Goal: Subscribe to service/newsletter: Subscribe to service/newsletter

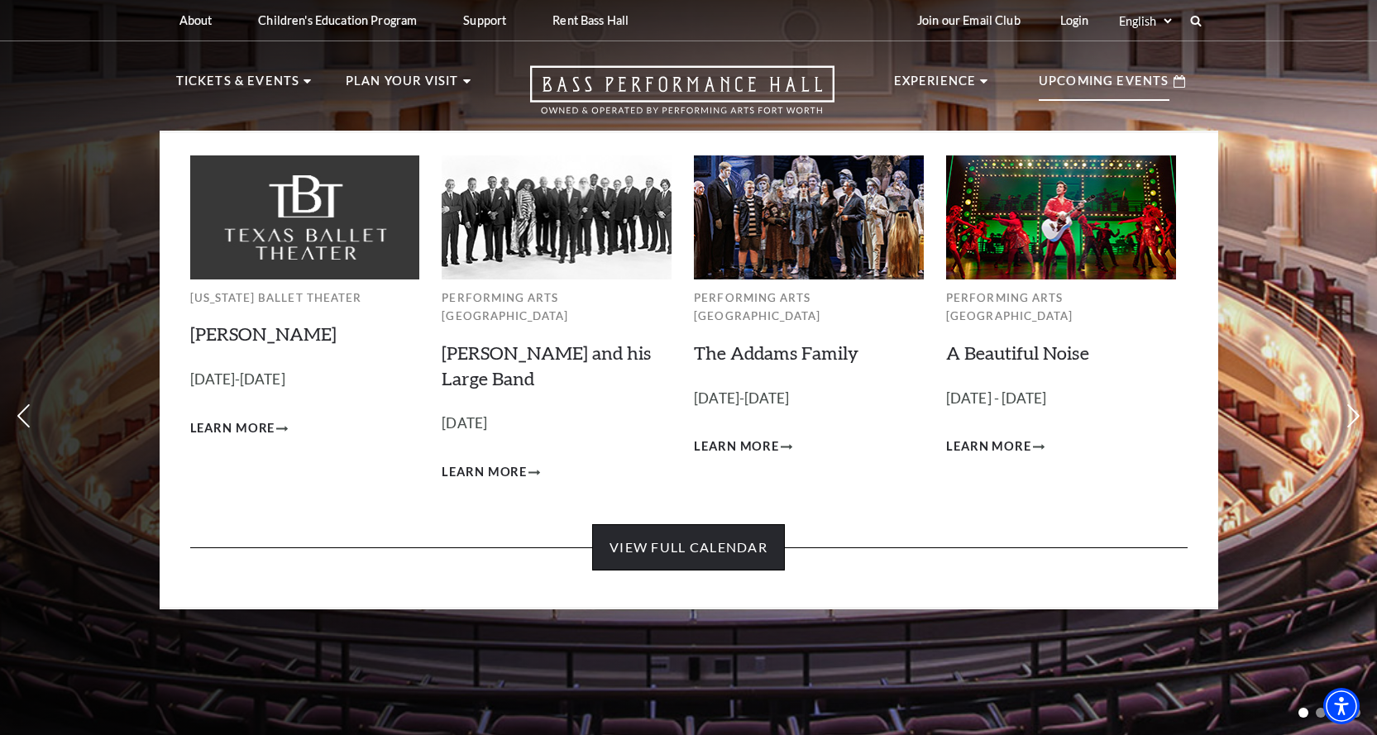
click at [709, 532] on link "View Full Calendar" at bounding box center [688, 547] width 193 height 46
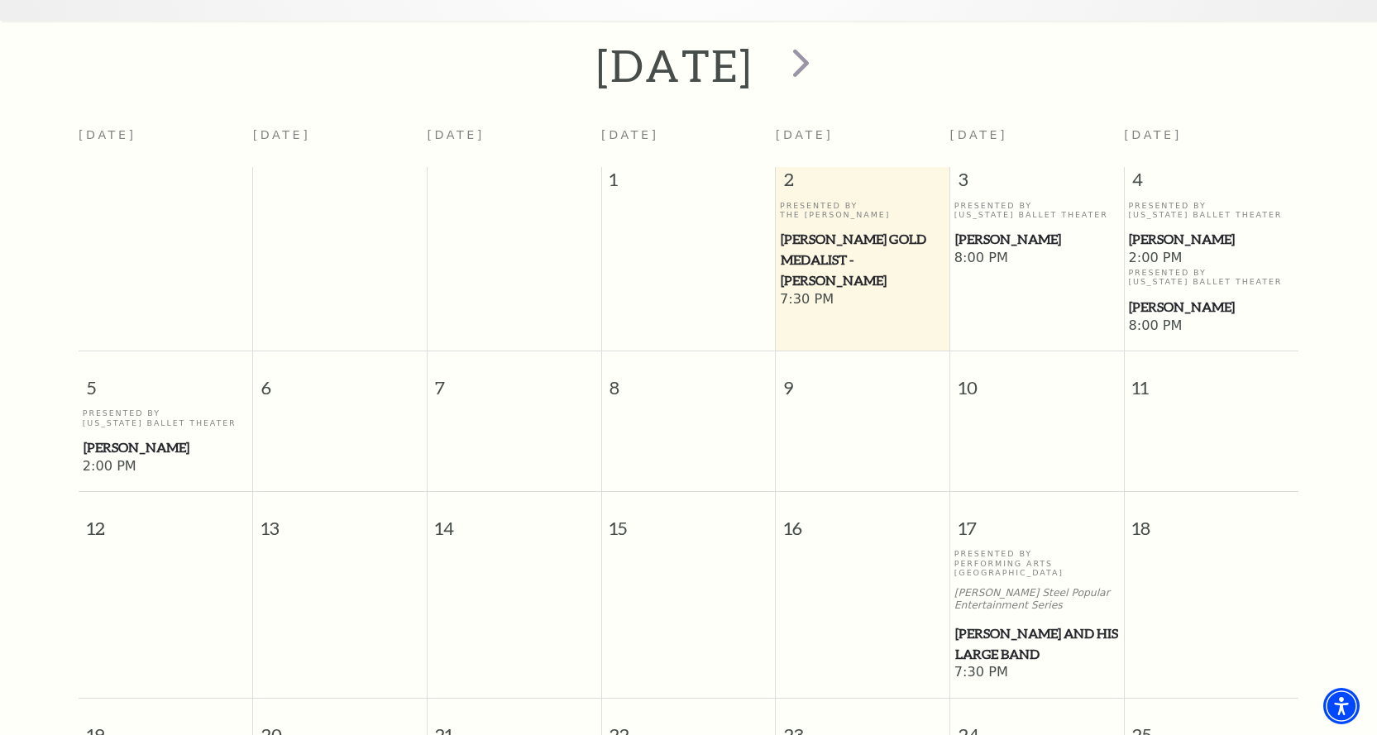
scroll to position [395, 0]
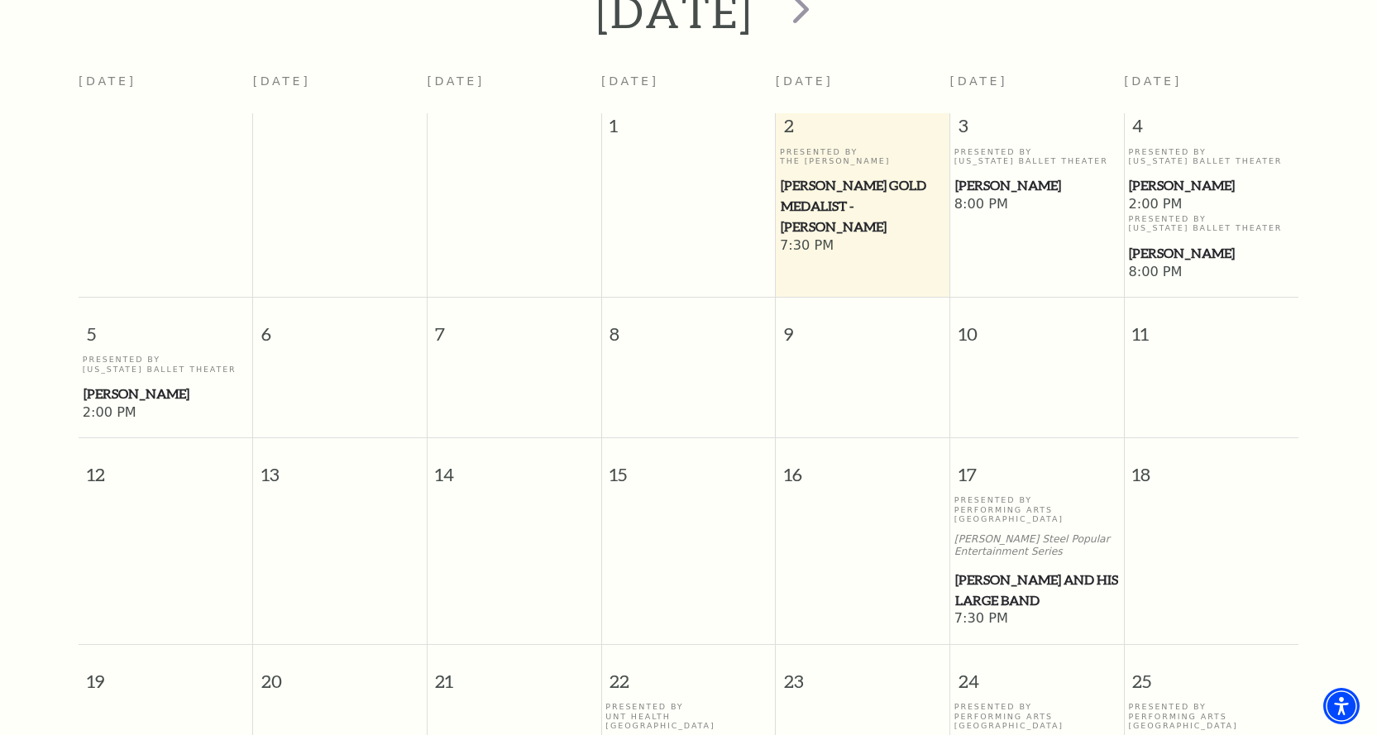
click at [1006, 175] on span "[PERSON_NAME]" at bounding box center [1037, 185] width 164 height 21
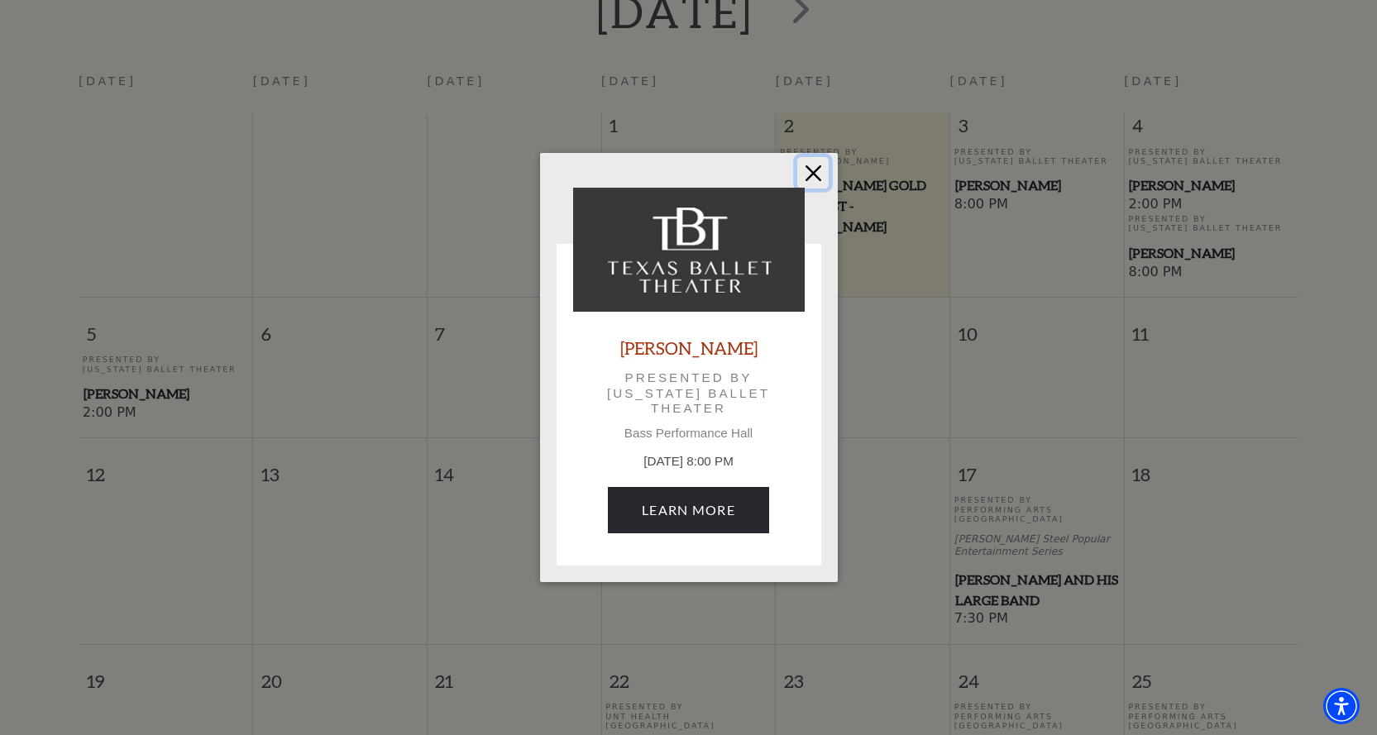
click at [816, 172] on button "Close" at bounding box center [812, 172] width 31 height 31
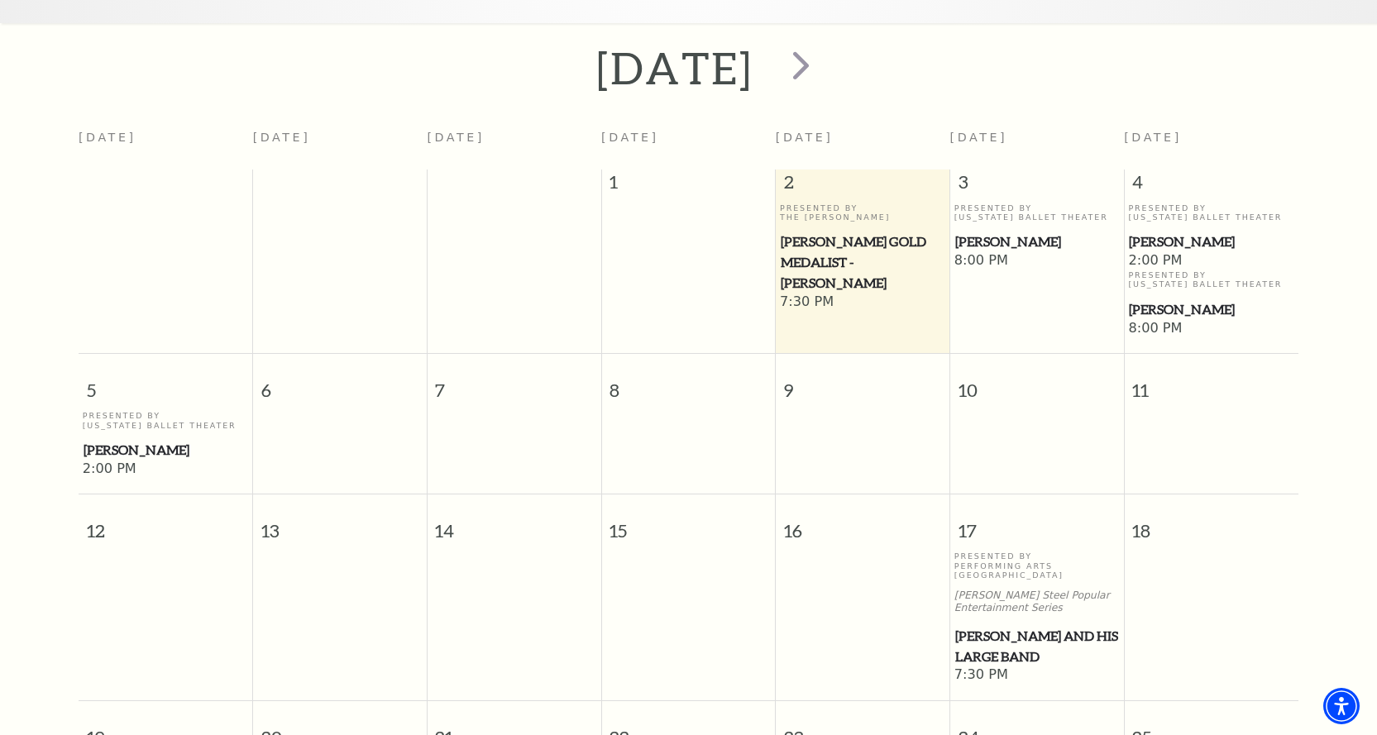
scroll to position [312, 0]
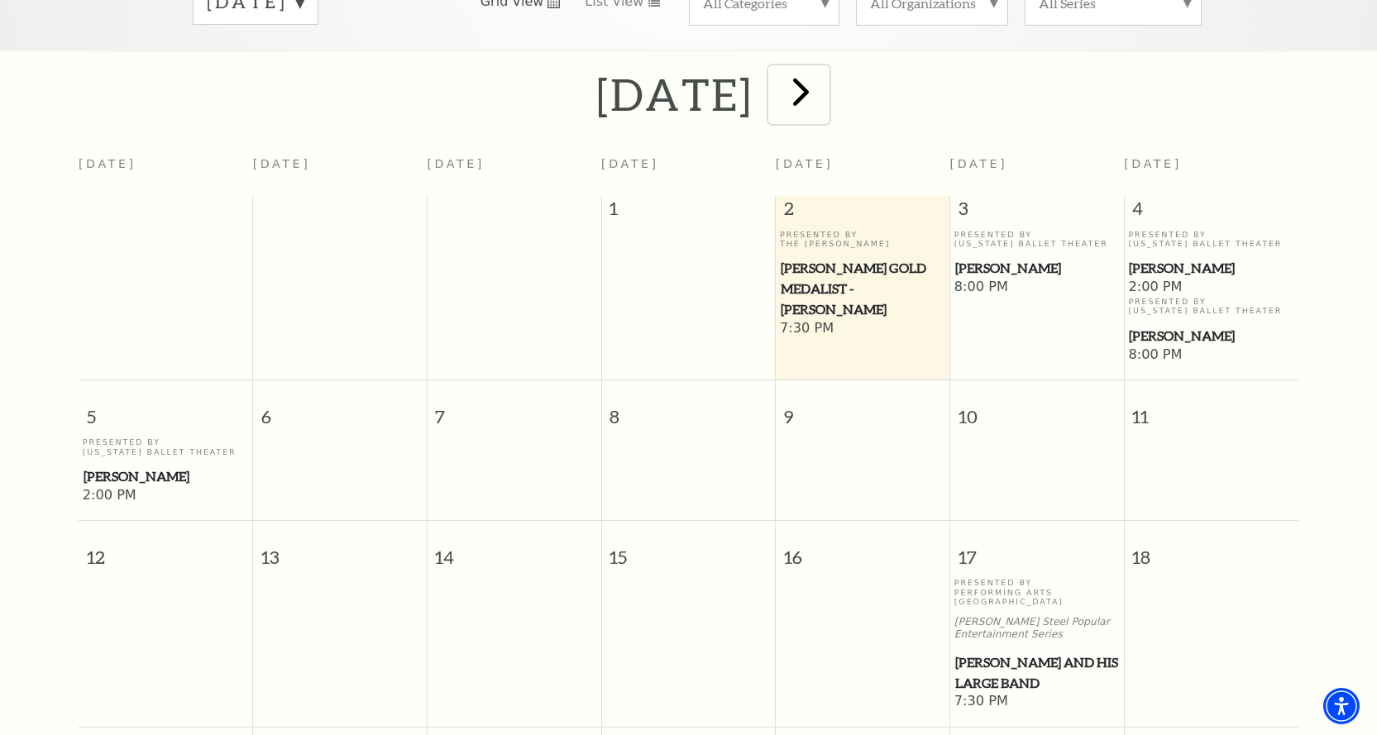
click at [825, 79] on span "next" at bounding box center [801, 91] width 47 height 47
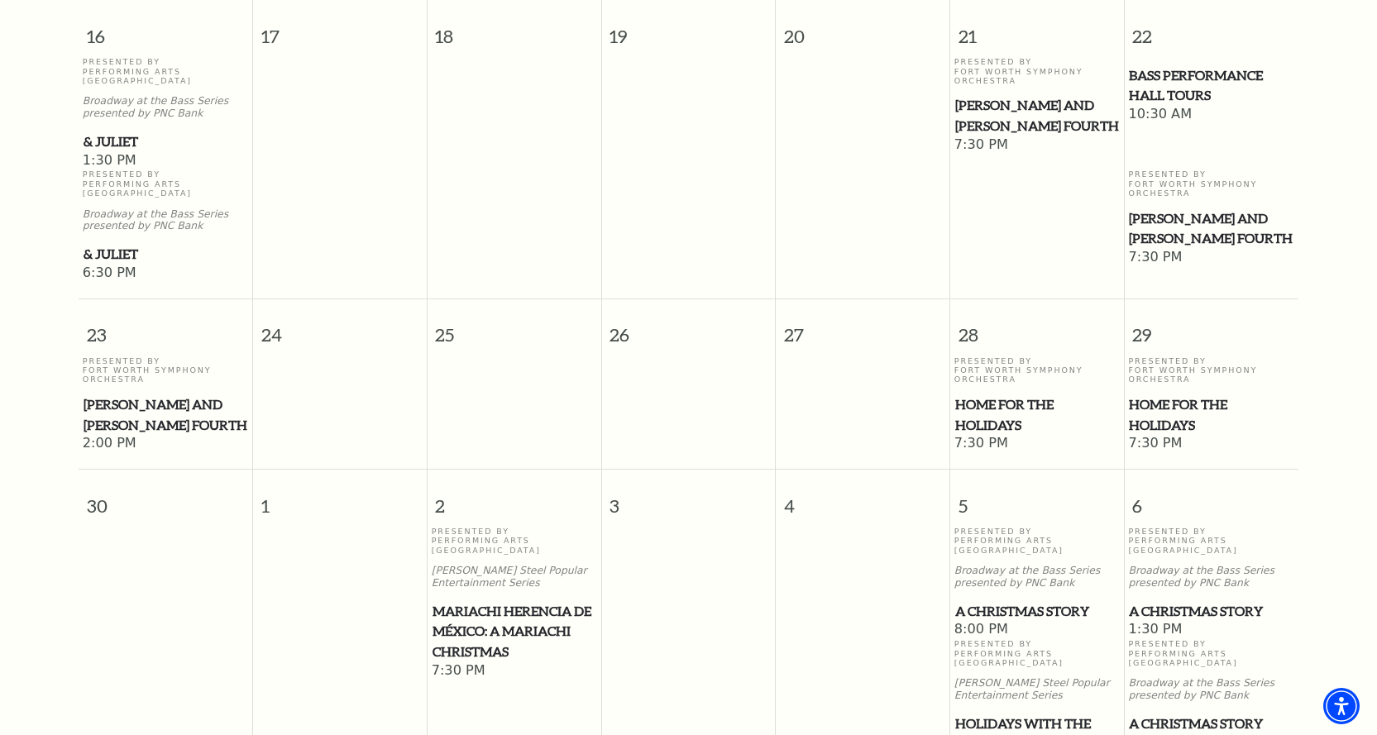
scroll to position [1387, 0]
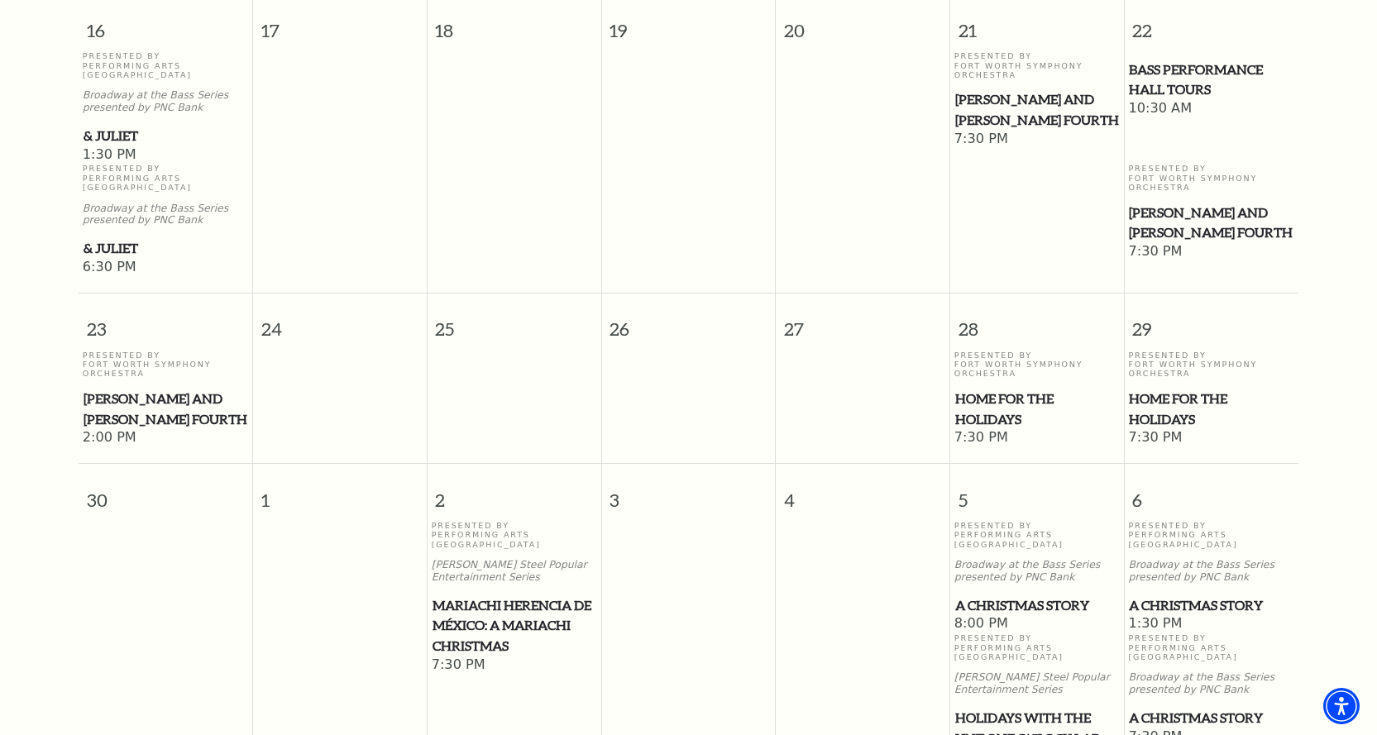
drag, startPoint x: 884, startPoint y: 363, endPoint x: 804, endPoint y: 359, distance: 80.3
click at [804, 359] on td at bounding box center [863, 399] width 175 height 97
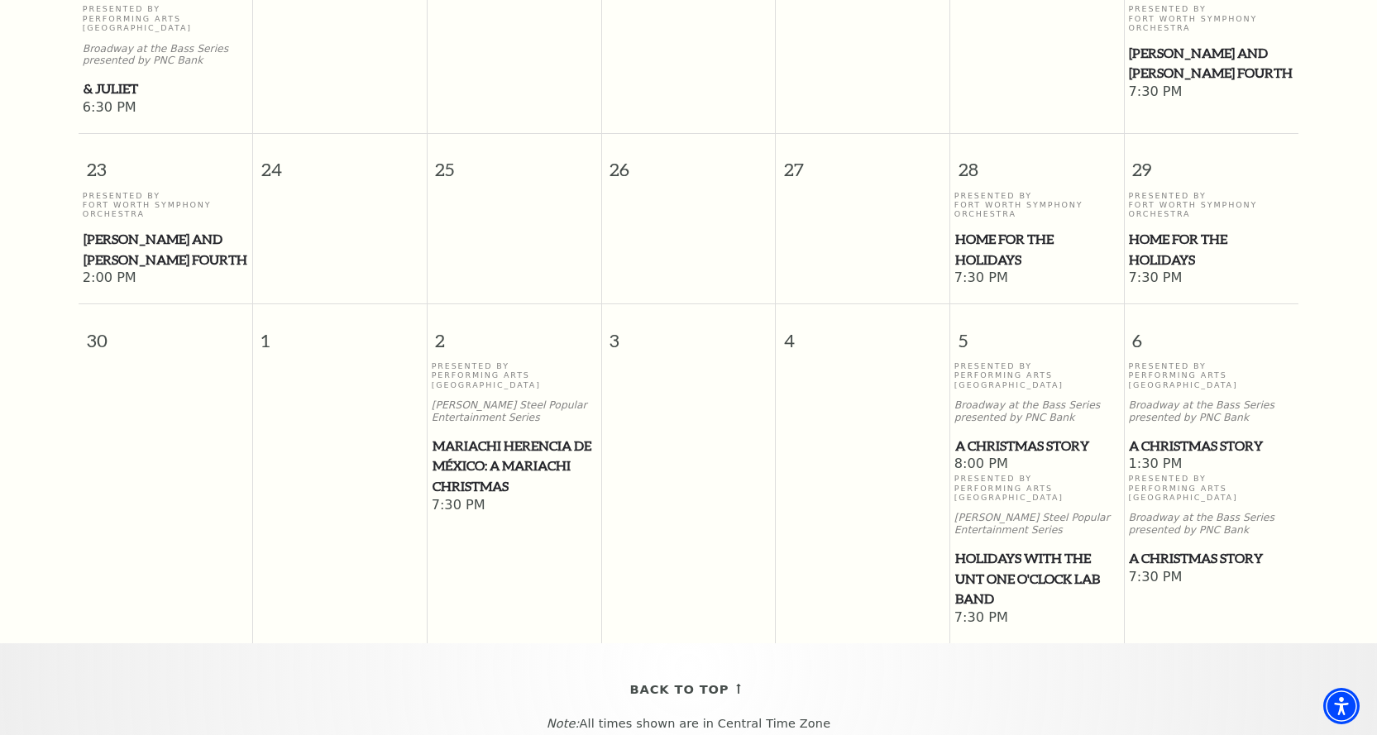
scroll to position [1553, 0]
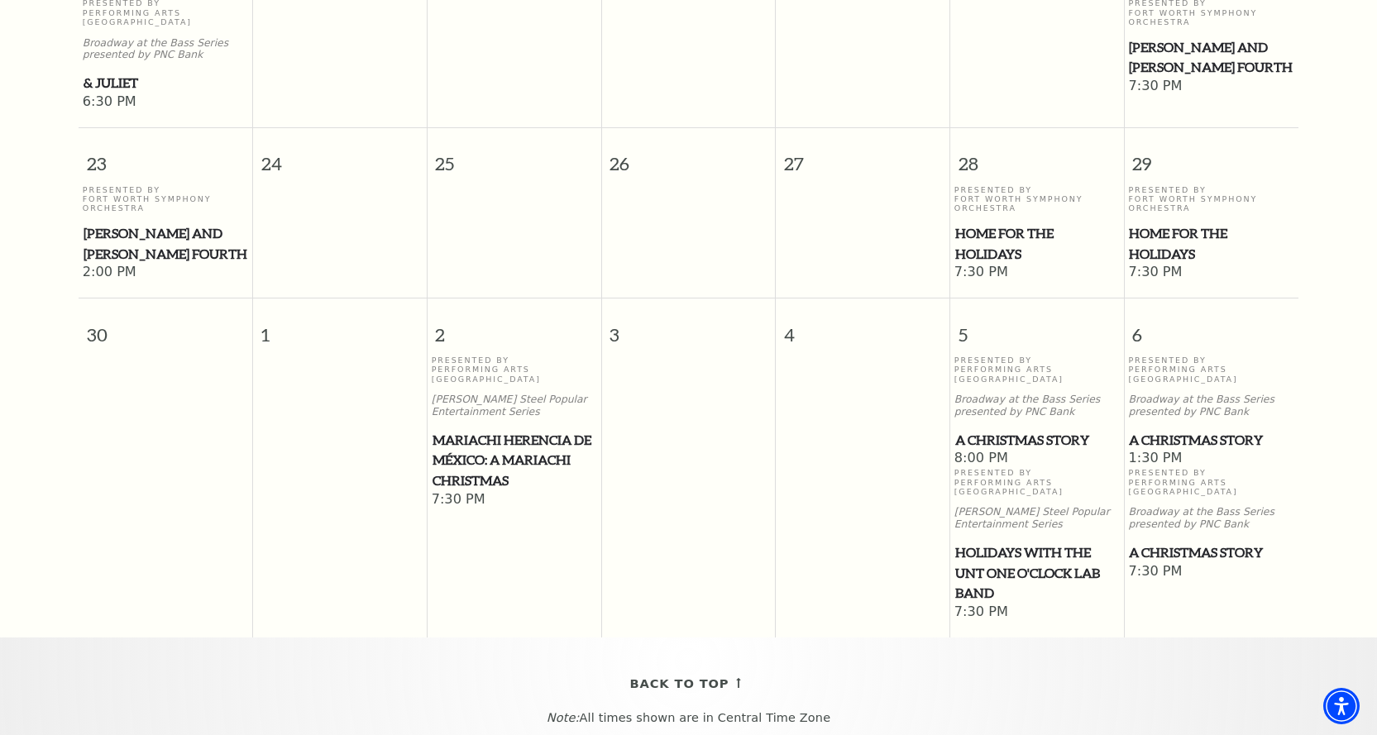
click at [1052, 430] on span "A Christmas Story" at bounding box center [1037, 440] width 164 height 21
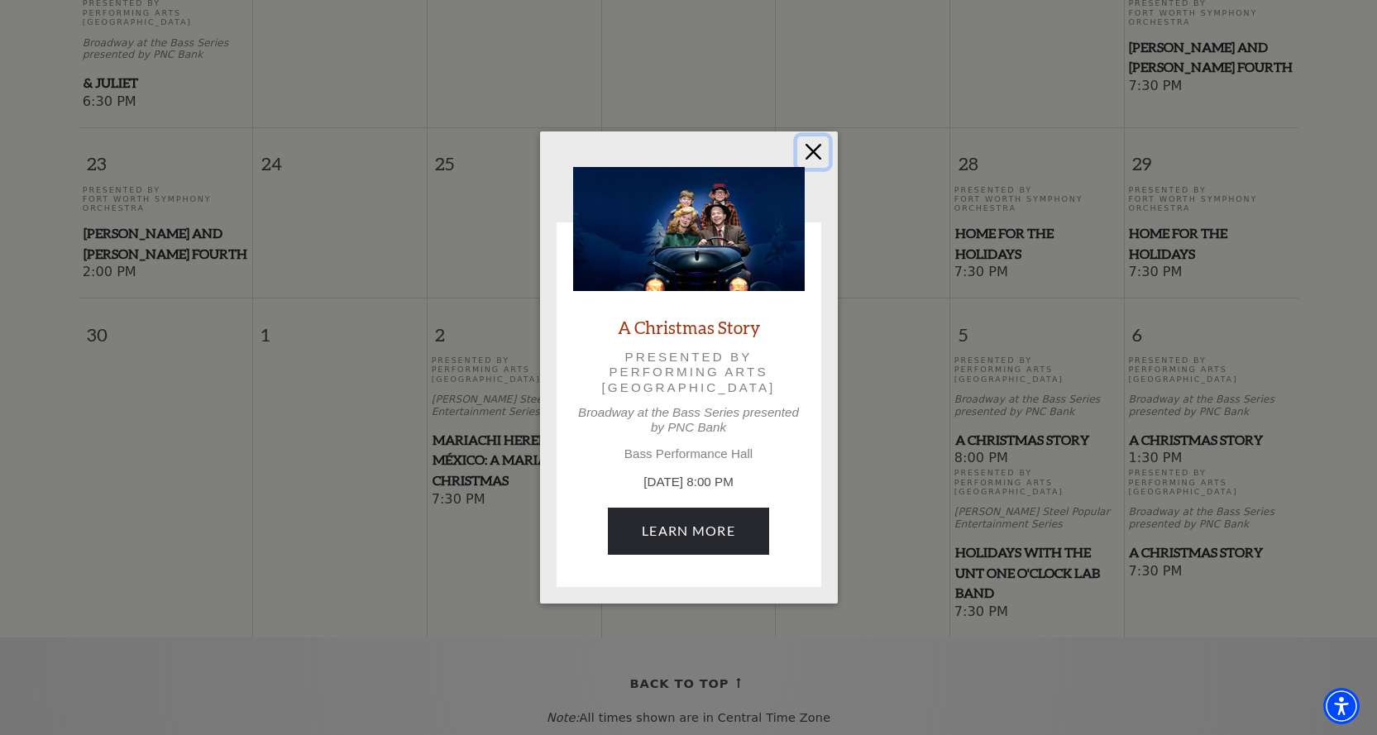
click at [816, 152] on button "Close" at bounding box center [812, 151] width 31 height 31
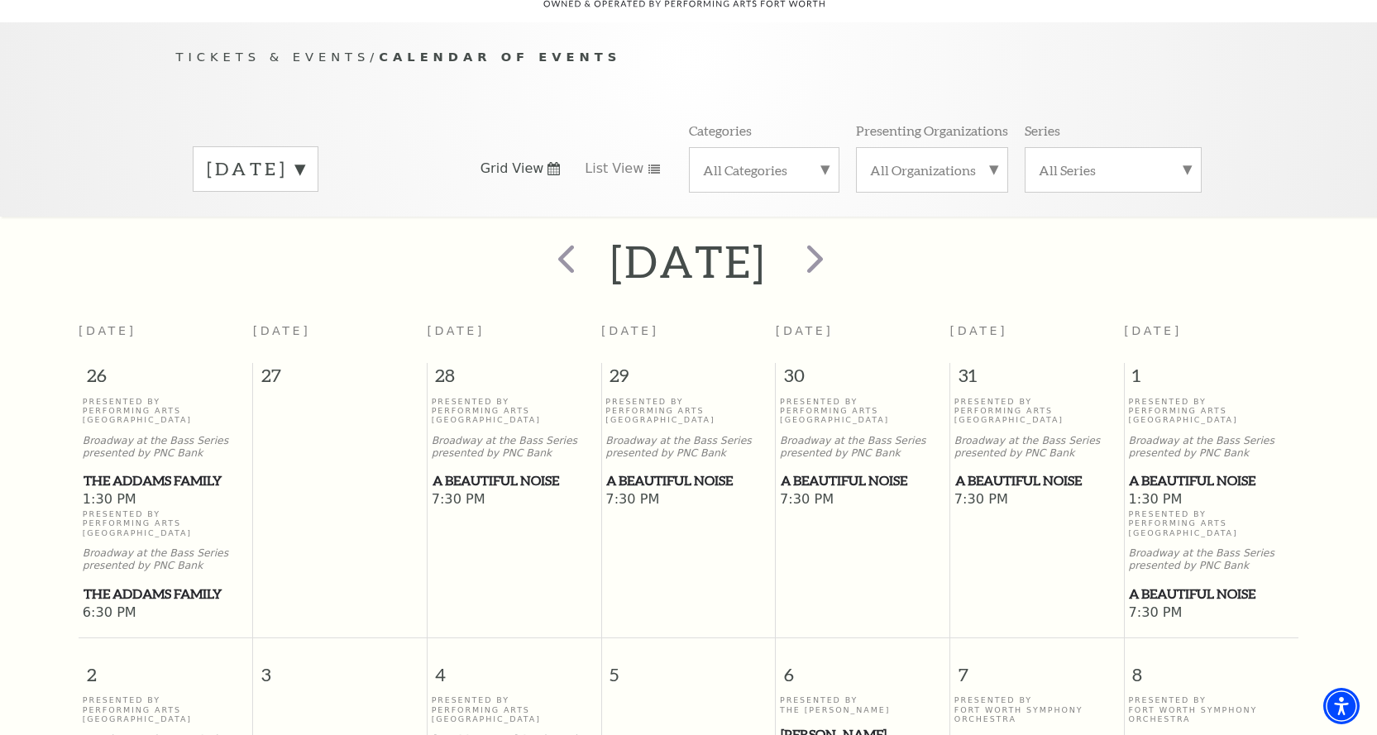
scroll to position [0, 0]
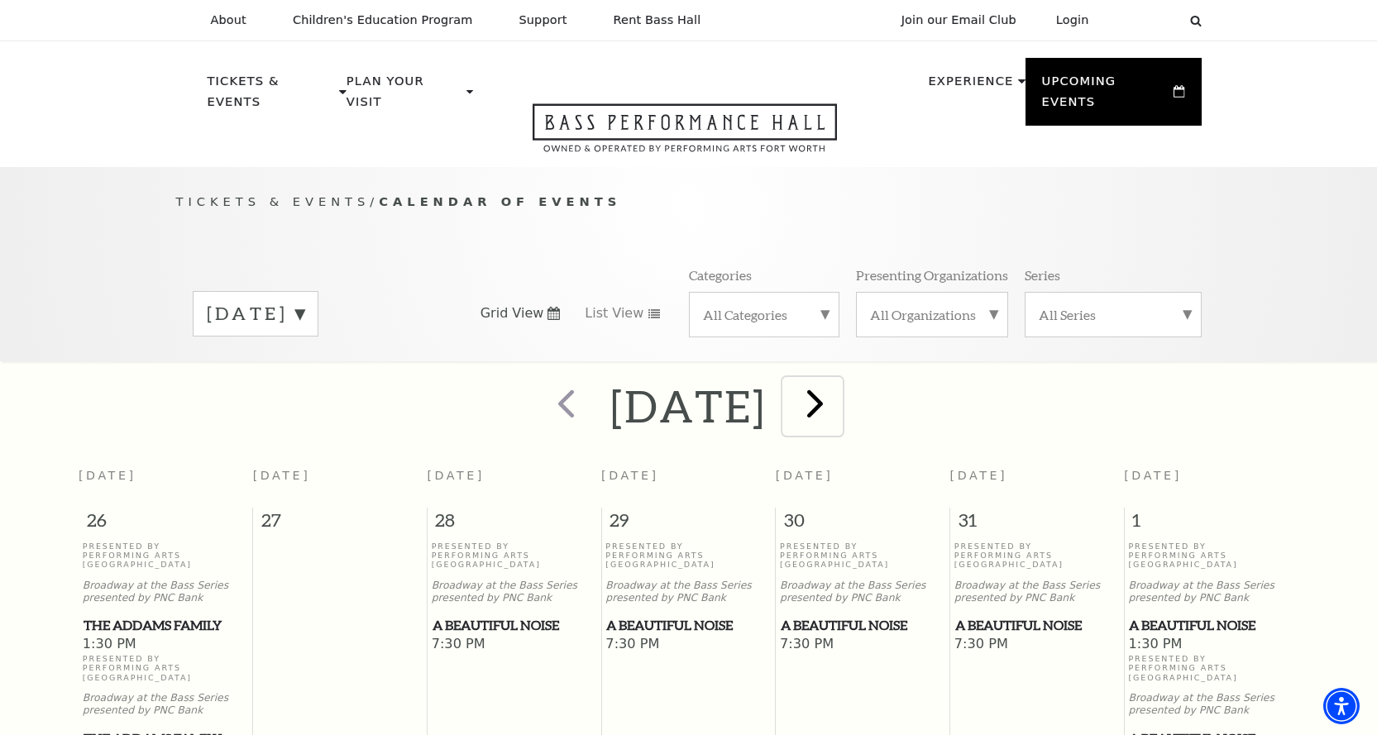
click at [839, 389] on span "next" at bounding box center [815, 403] width 47 height 47
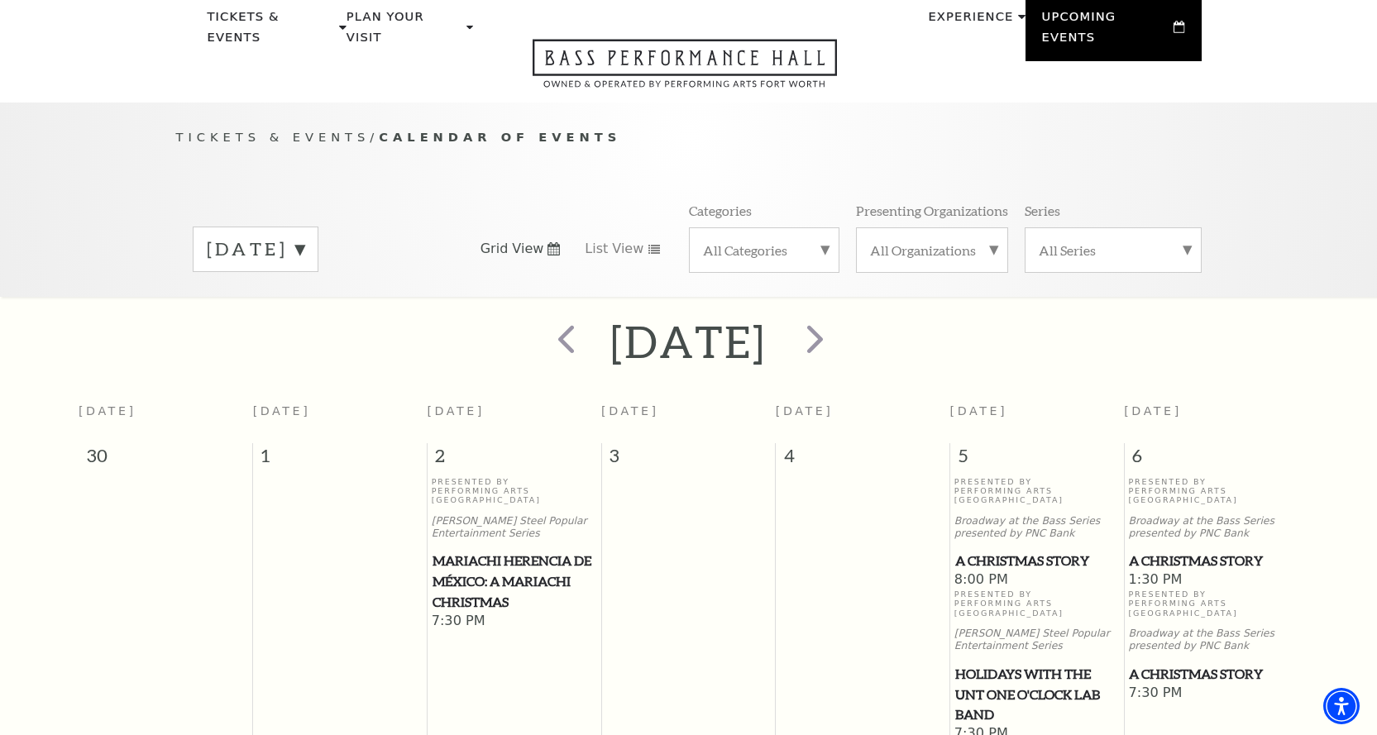
scroll to position [64, 0]
click at [839, 323] on span "next" at bounding box center [815, 339] width 47 height 47
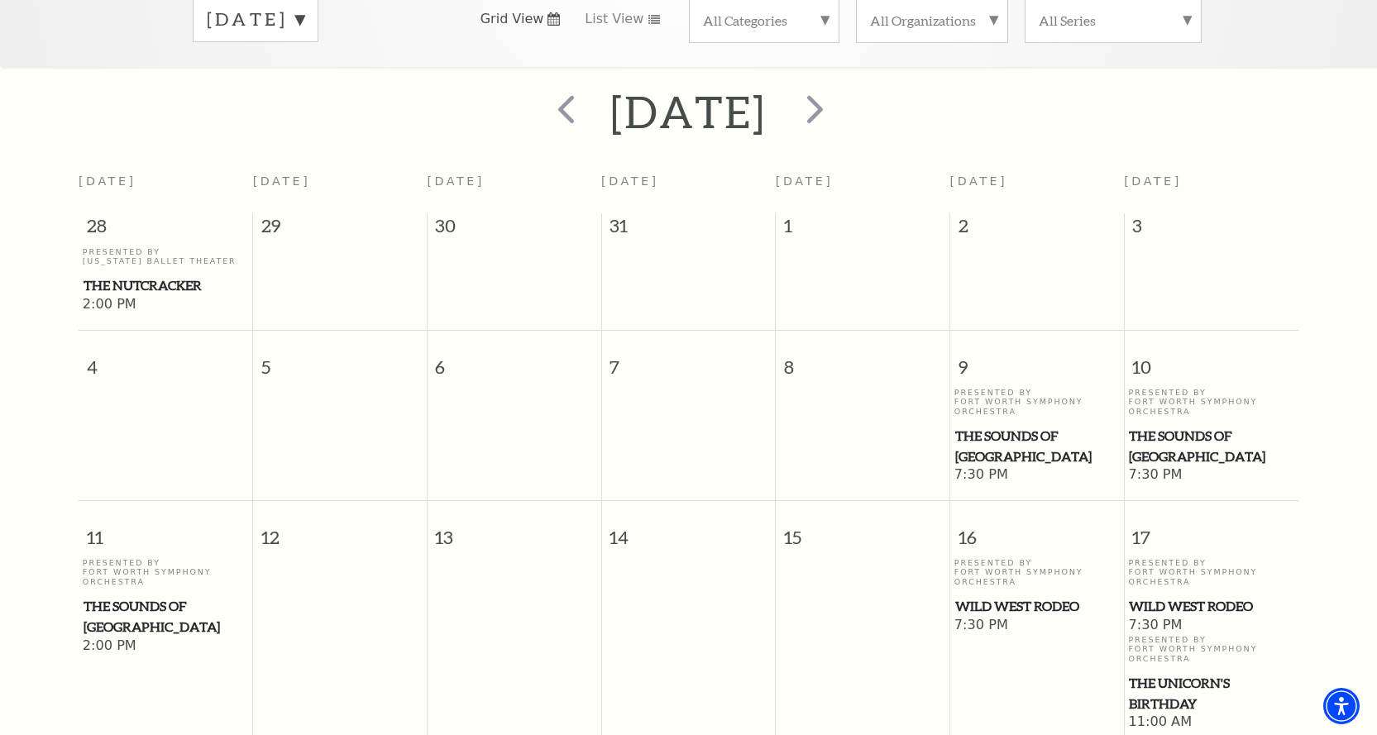
scroll to position [0, 0]
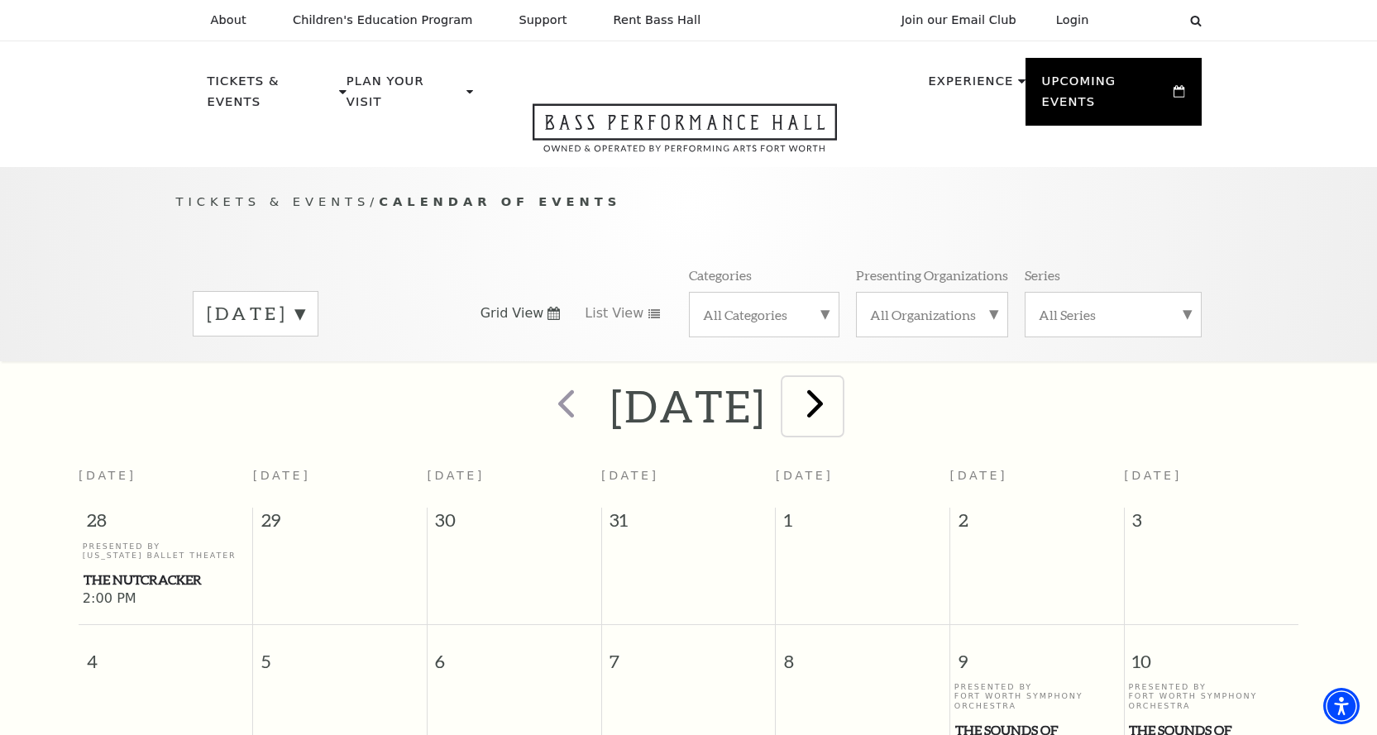
click at [839, 394] on span "next" at bounding box center [815, 403] width 47 height 47
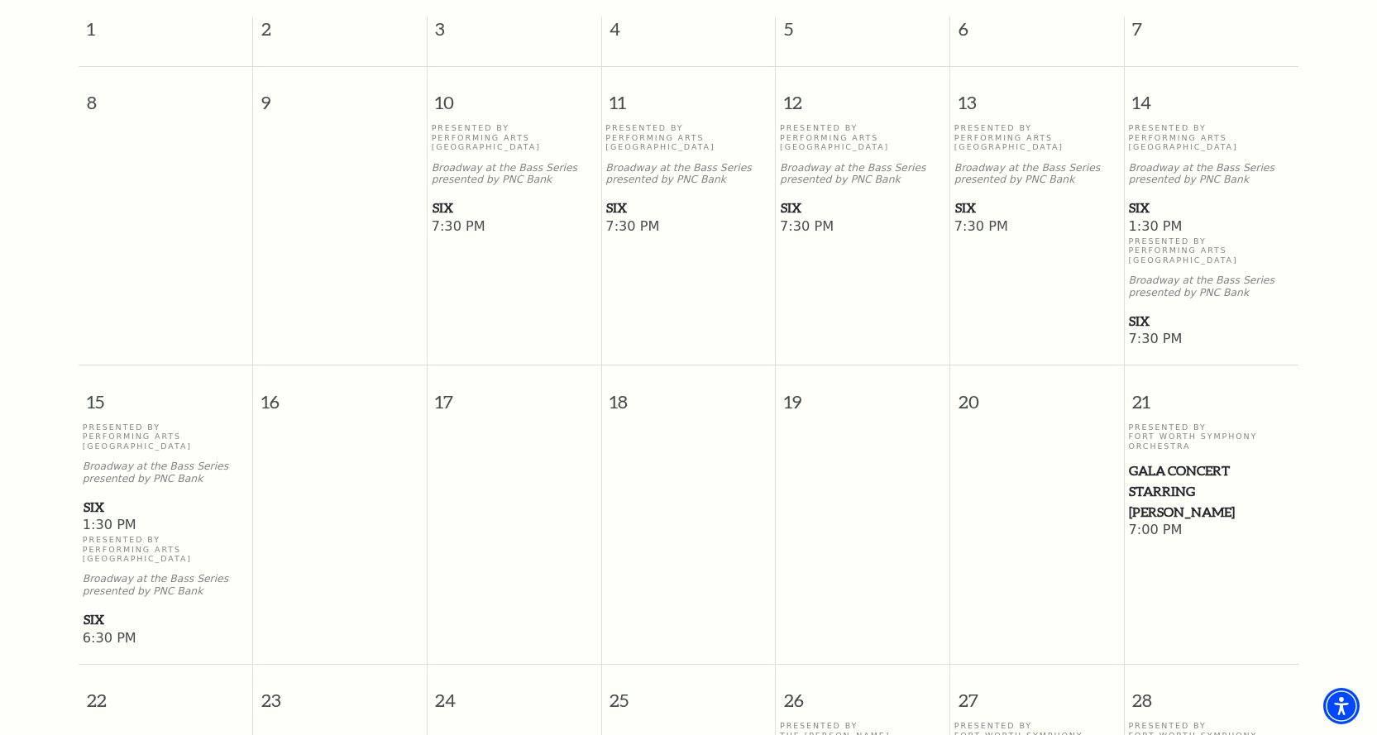
scroll to position [146, 0]
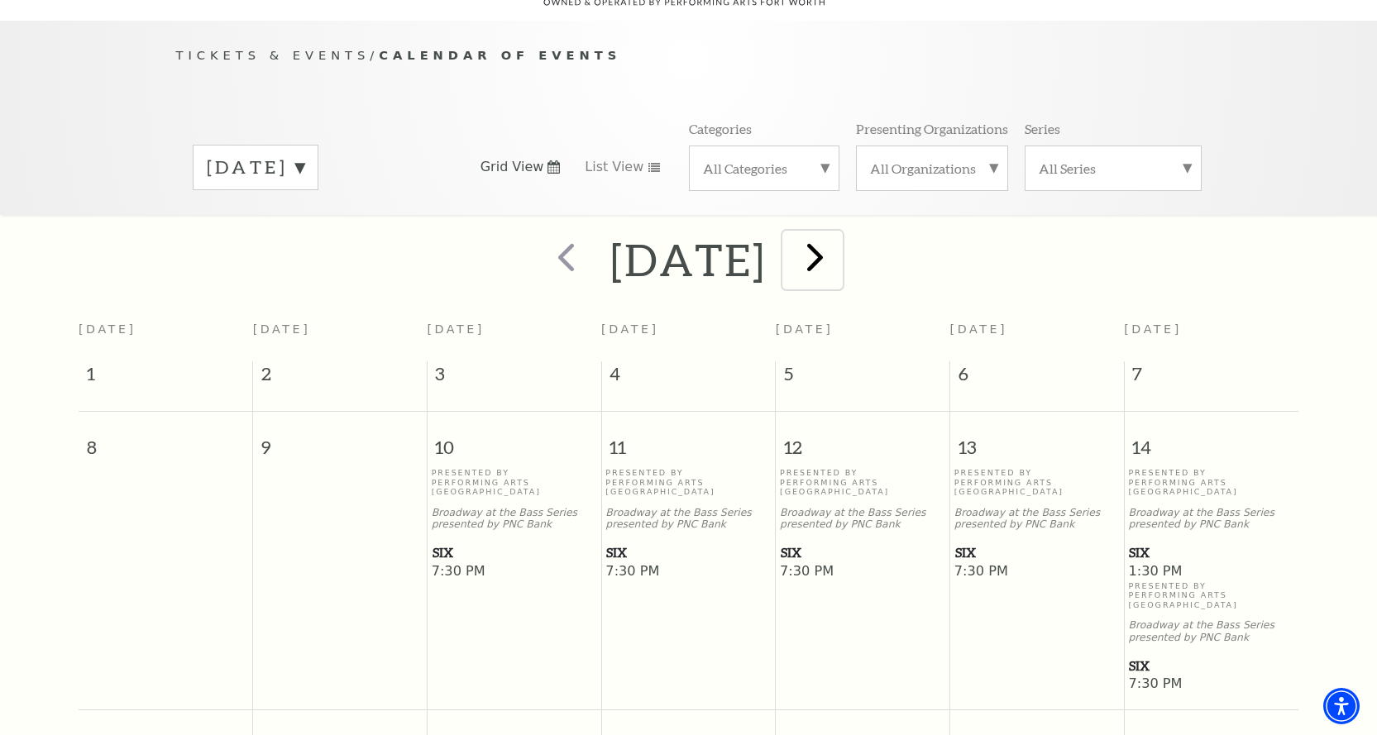
click at [839, 250] on span "next" at bounding box center [815, 256] width 47 height 47
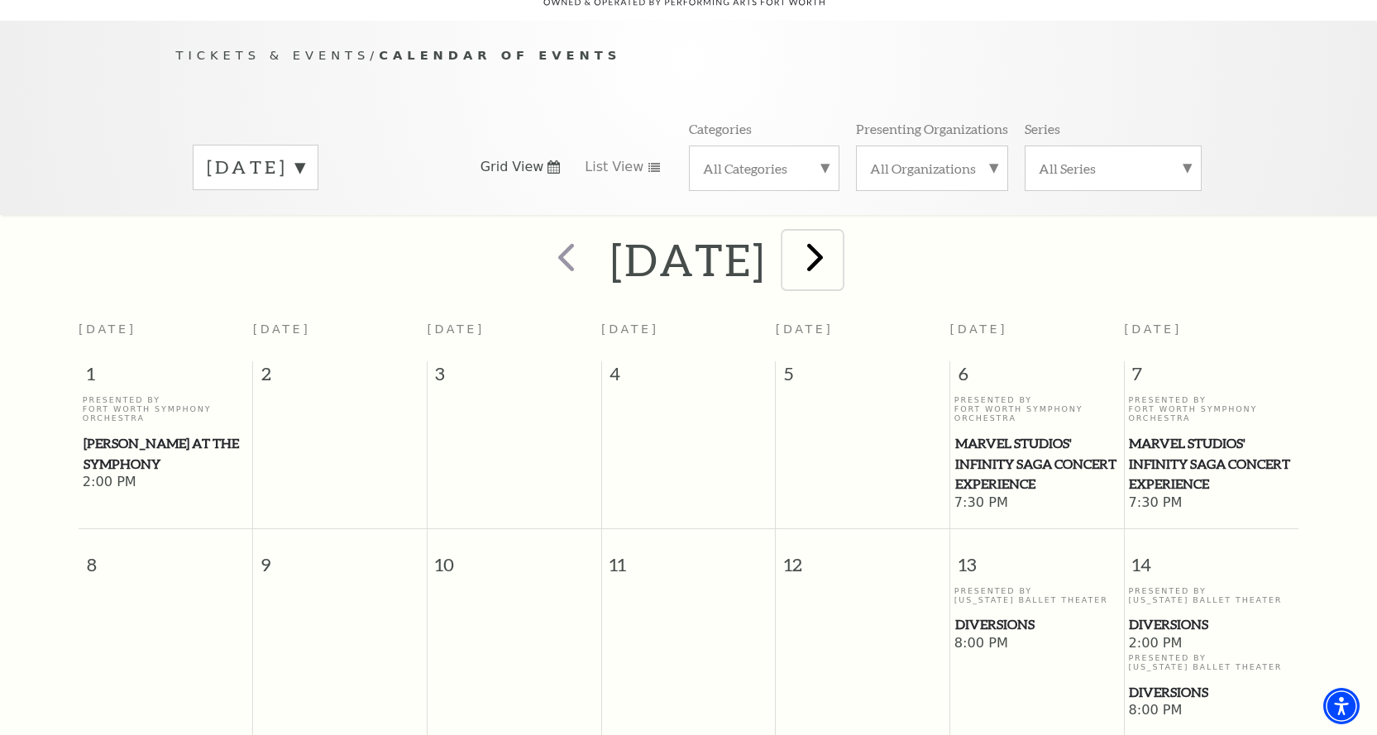
click at [839, 237] on span "next" at bounding box center [815, 256] width 47 height 47
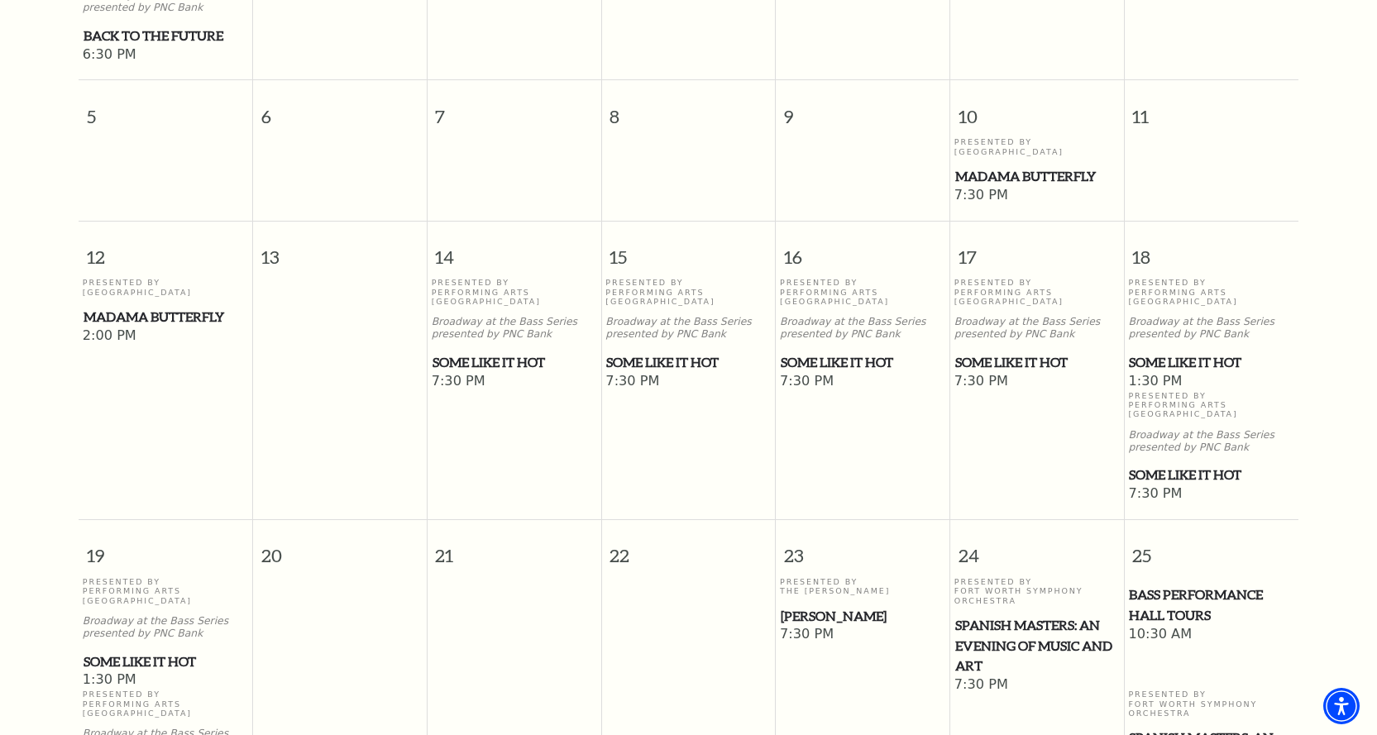
scroll to position [312, 0]
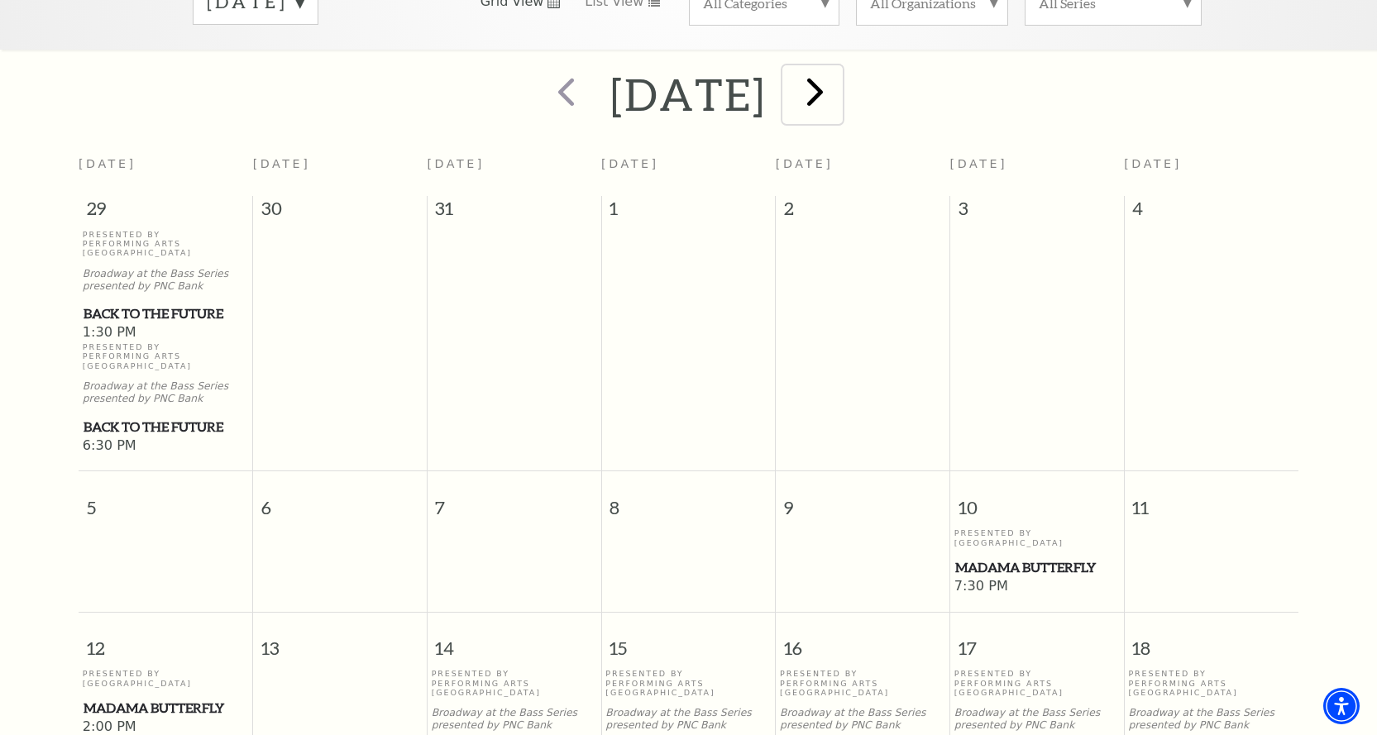
click at [839, 71] on span "next" at bounding box center [815, 91] width 47 height 47
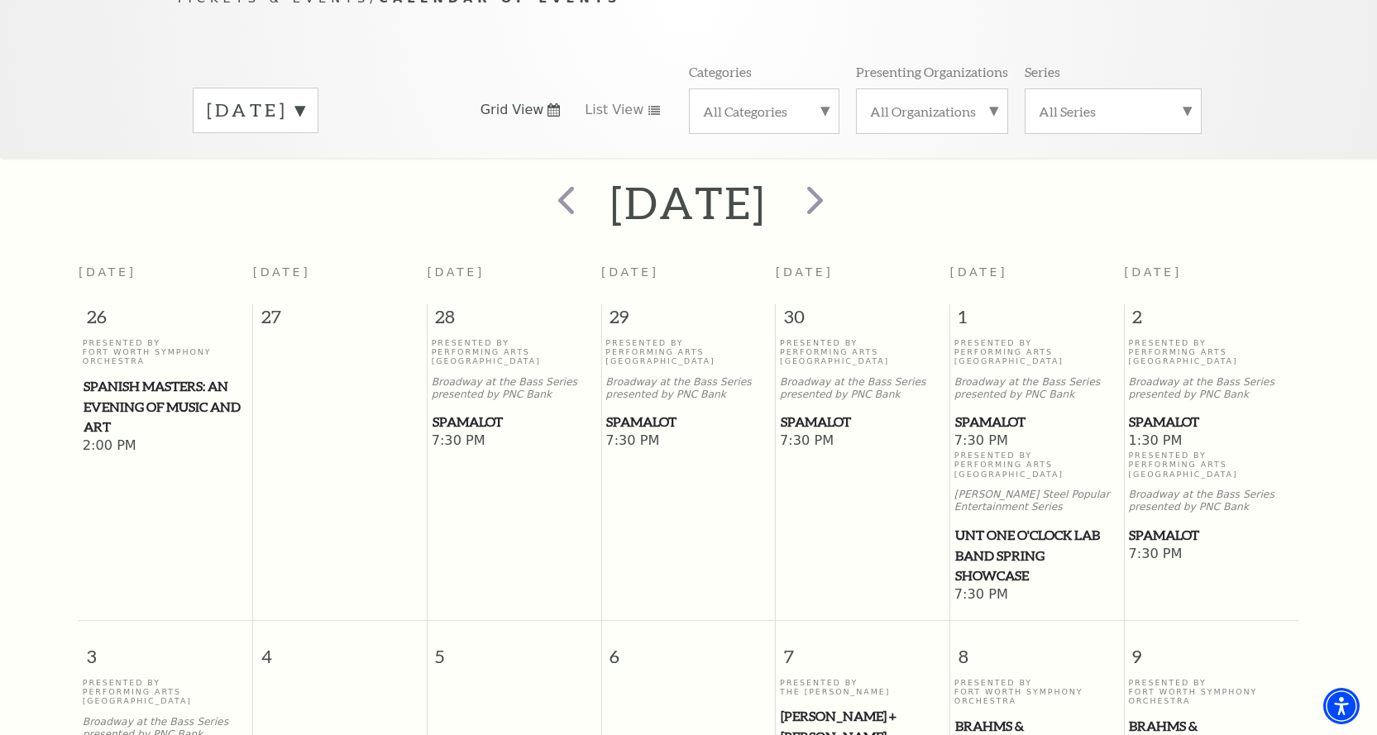
scroll to position [229, 0]
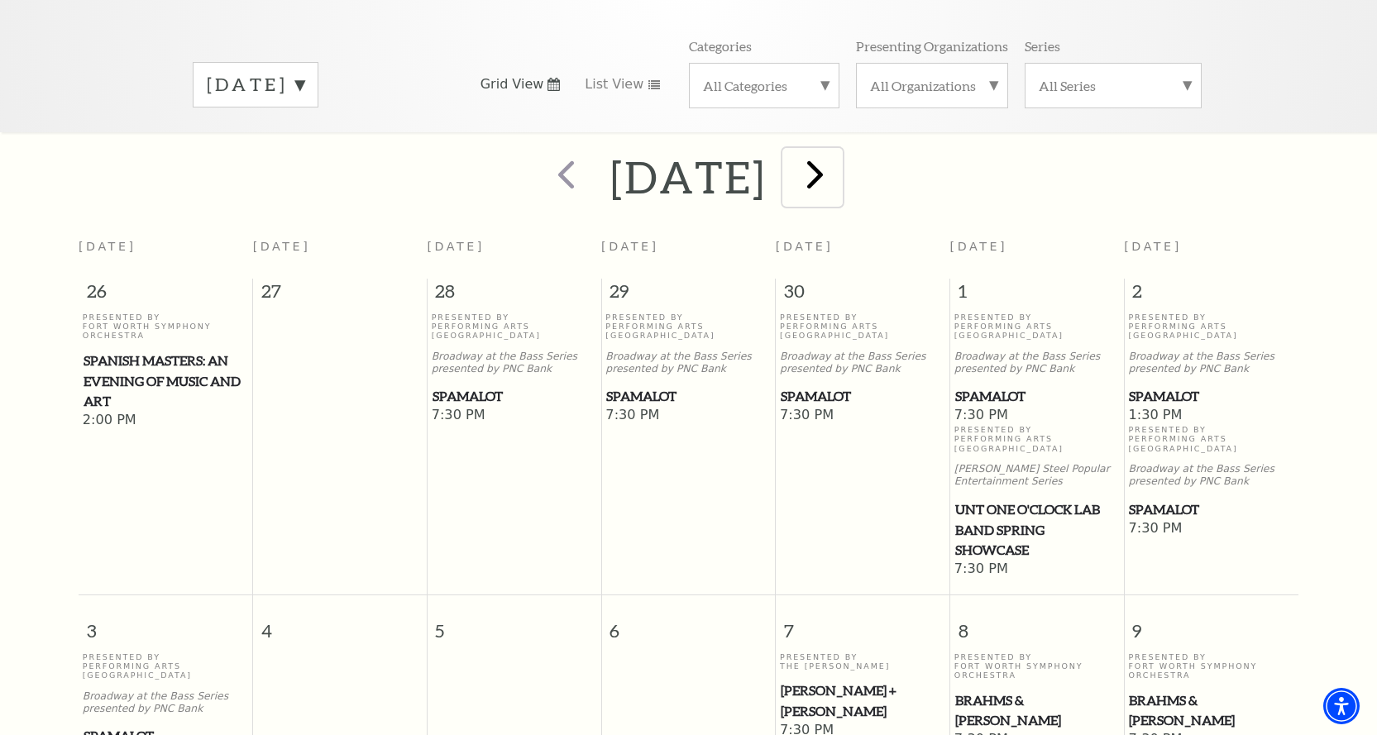
click at [839, 153] on span "next" at bounding box center [815, 174] width 47 height 47
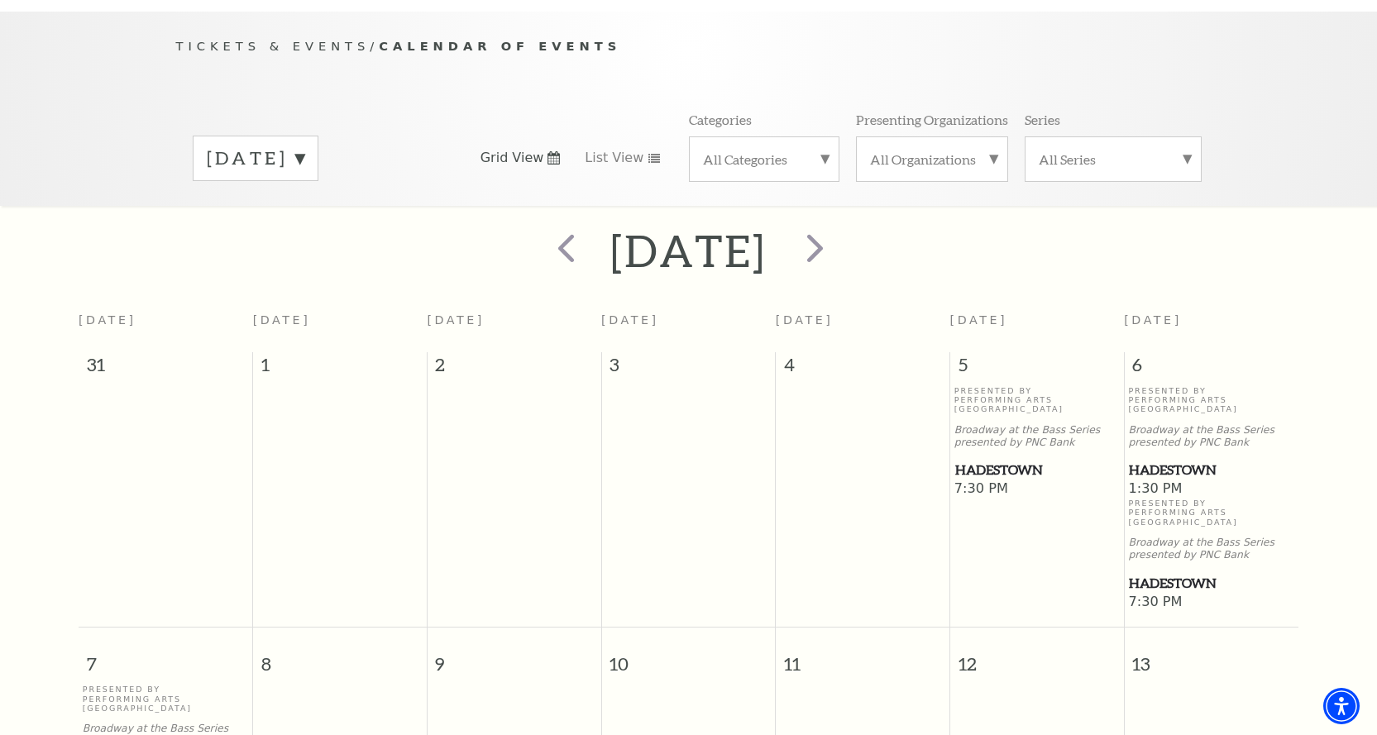
scroll to position [64, 0]
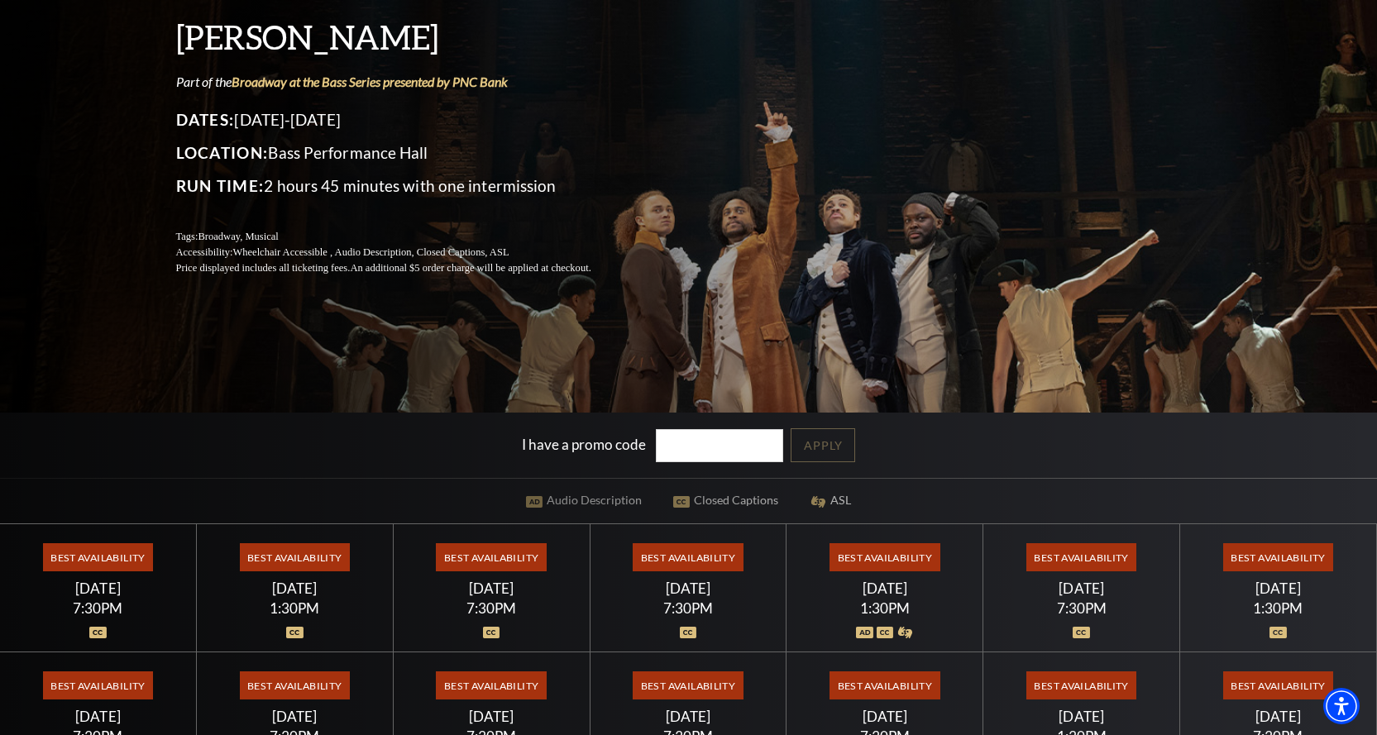
scroll to position [248, 0]
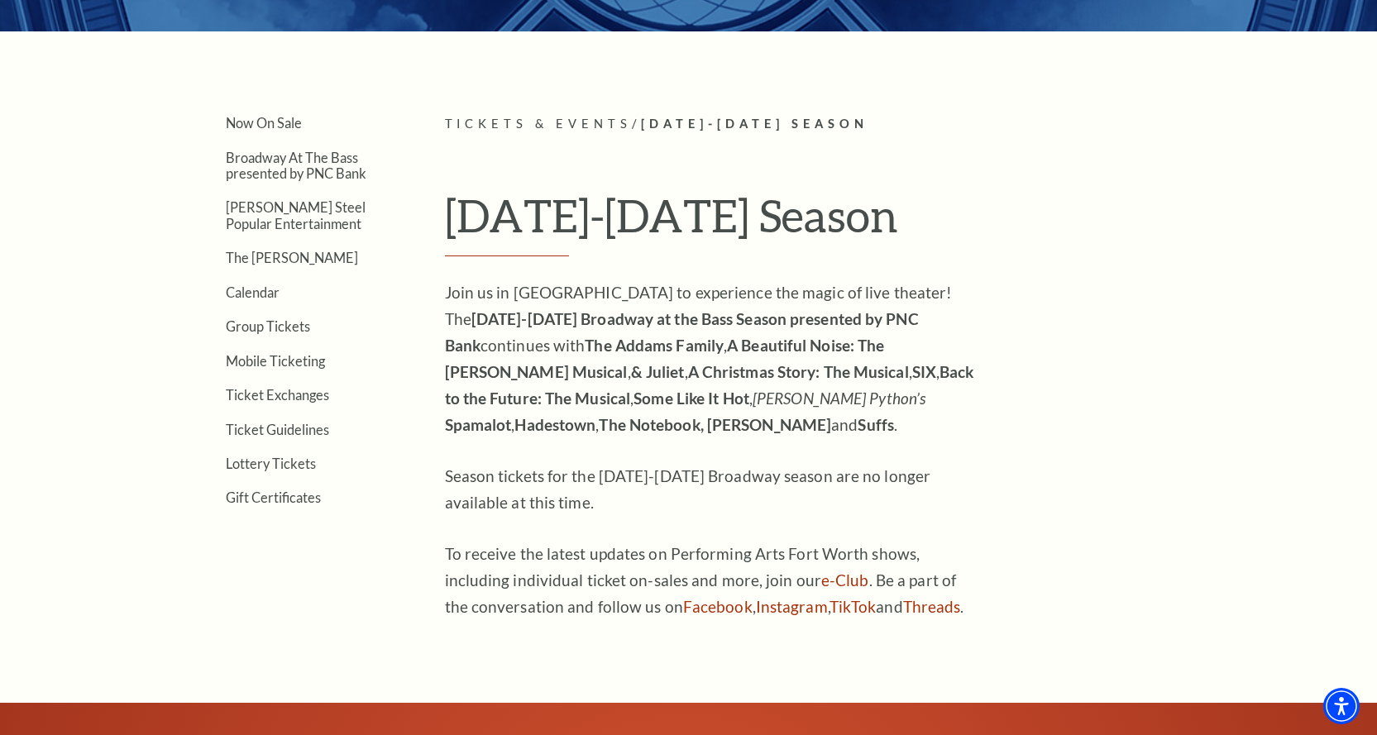
scroll to position [414, 0]
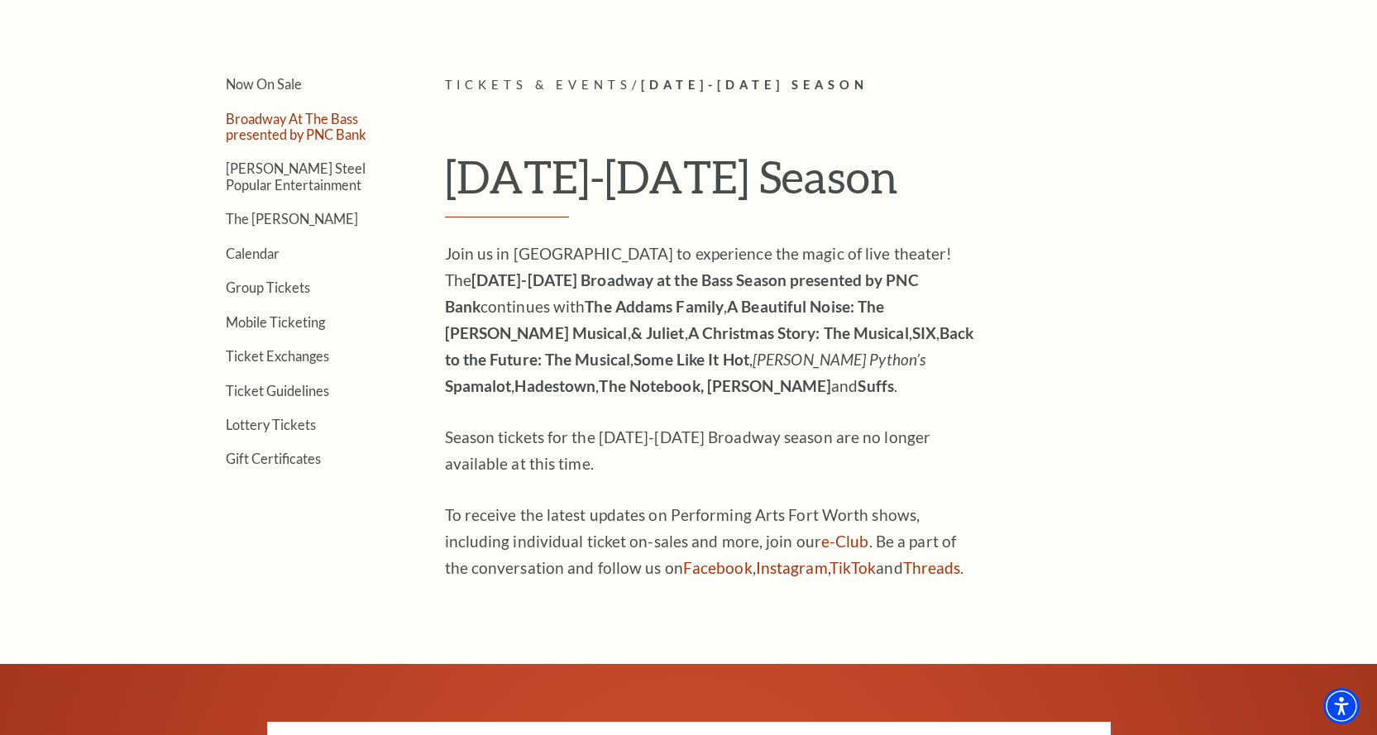
click at [254, 131] on link "Broadway At The Bass presented by PNC Bank" at bounding box center [296, 126] width 141 height 31
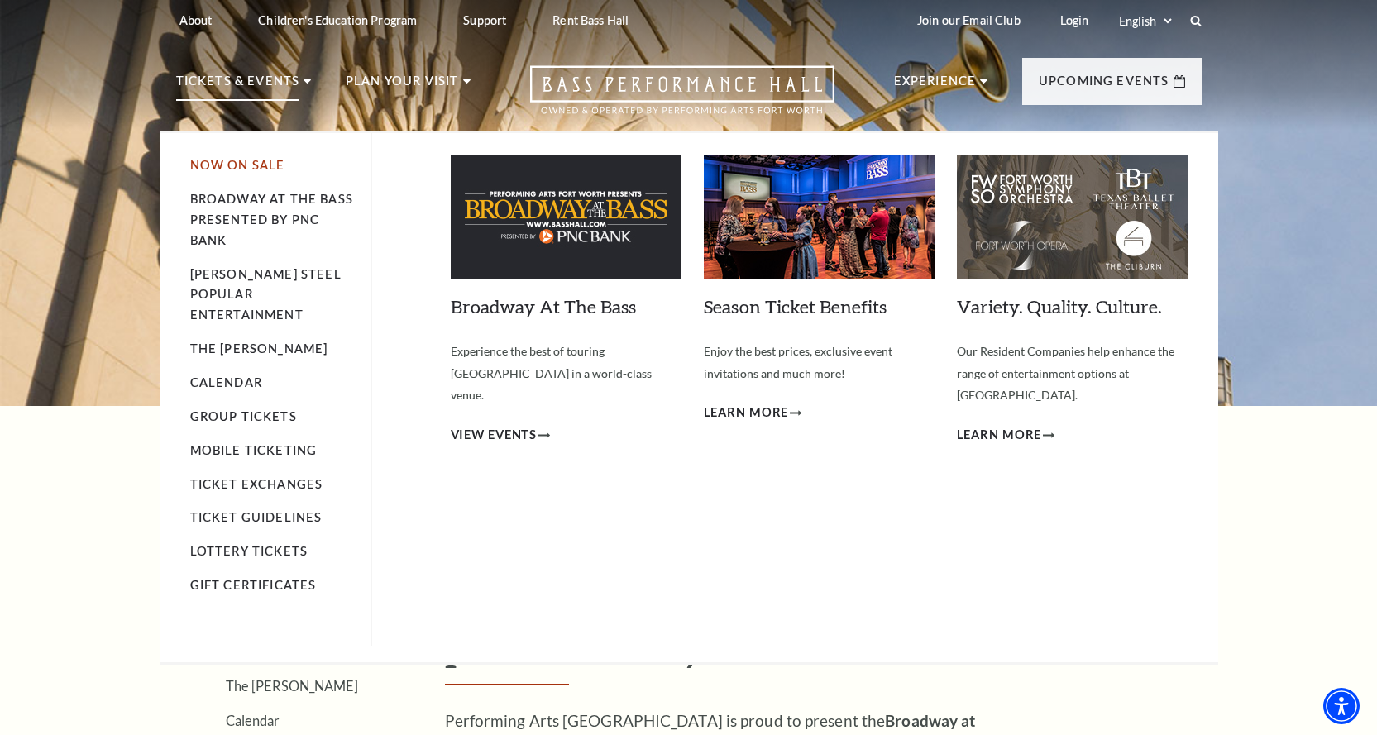
click at [264, 162] on link "Now On Sale" at bounding box center [237, 165] width 95 height 14
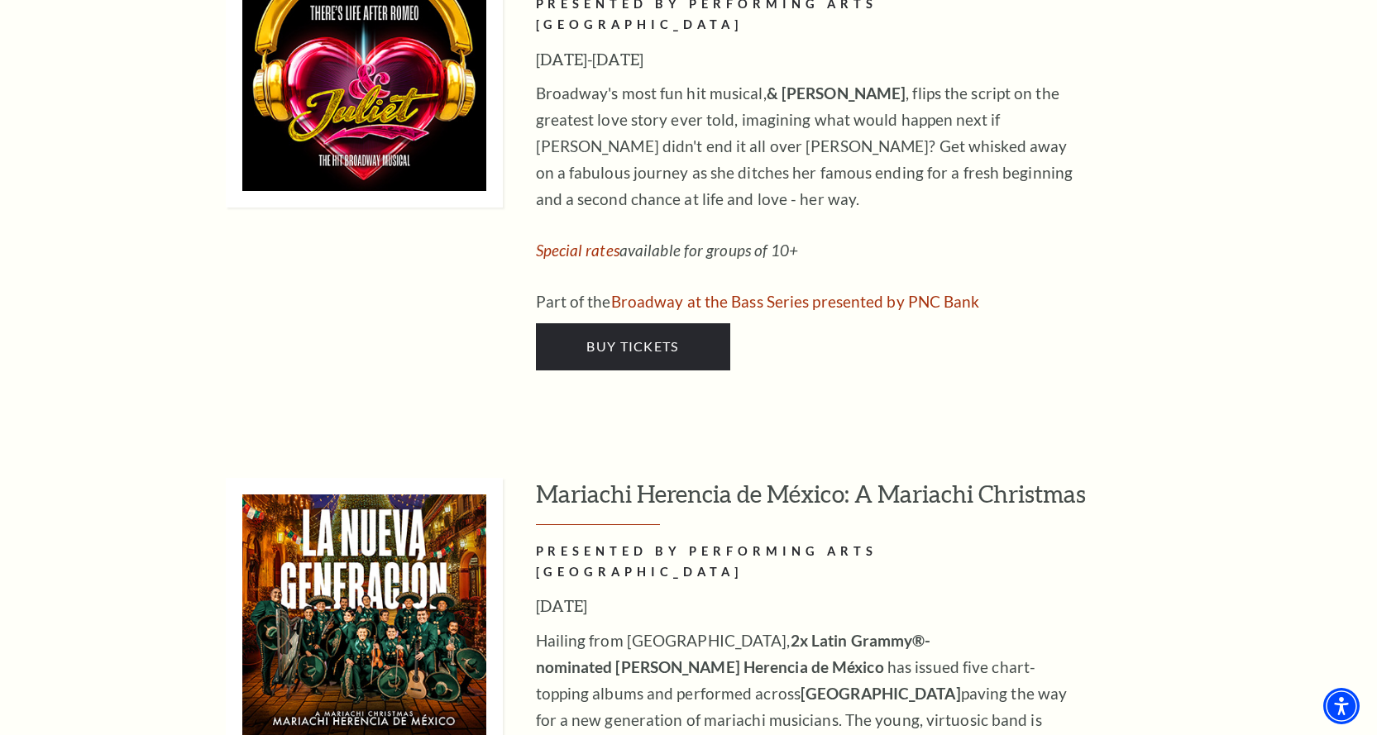
scroll to position [4632, 0]
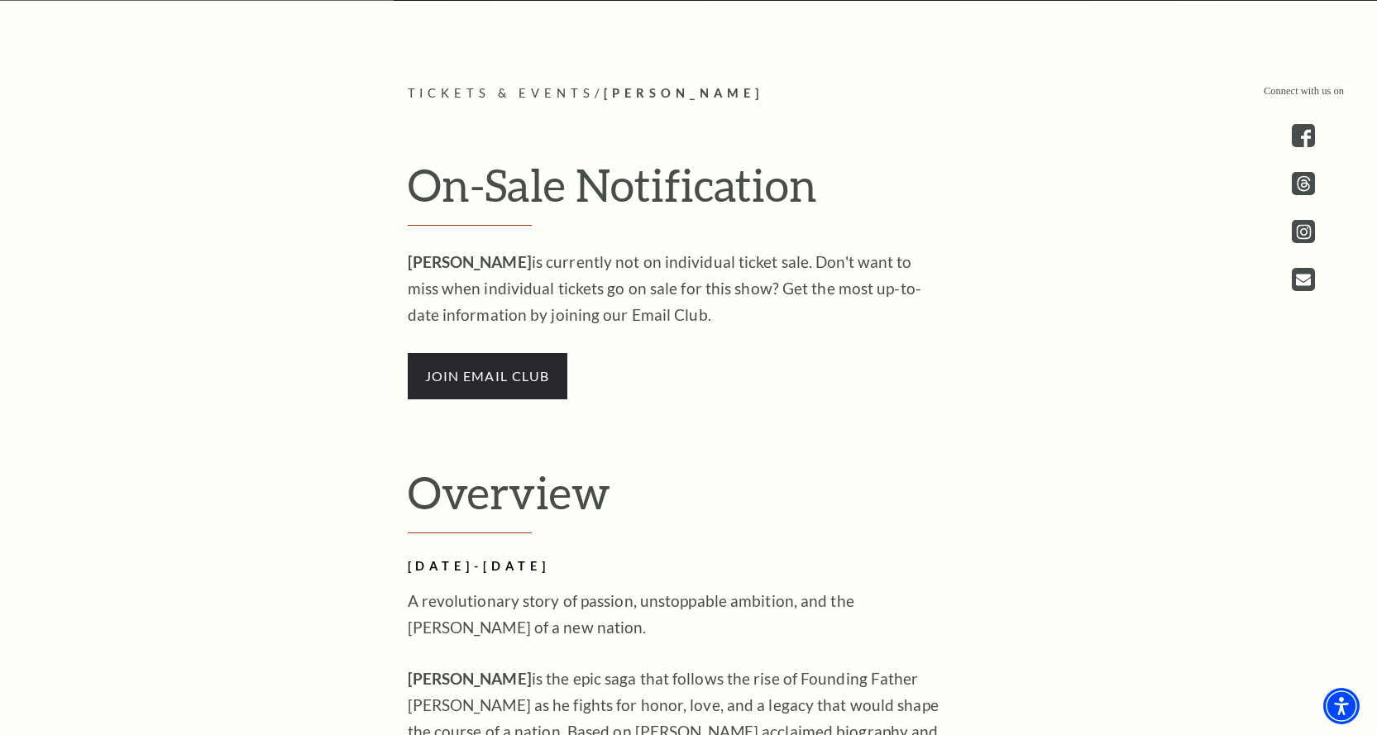
scroll to position [1075, 0]
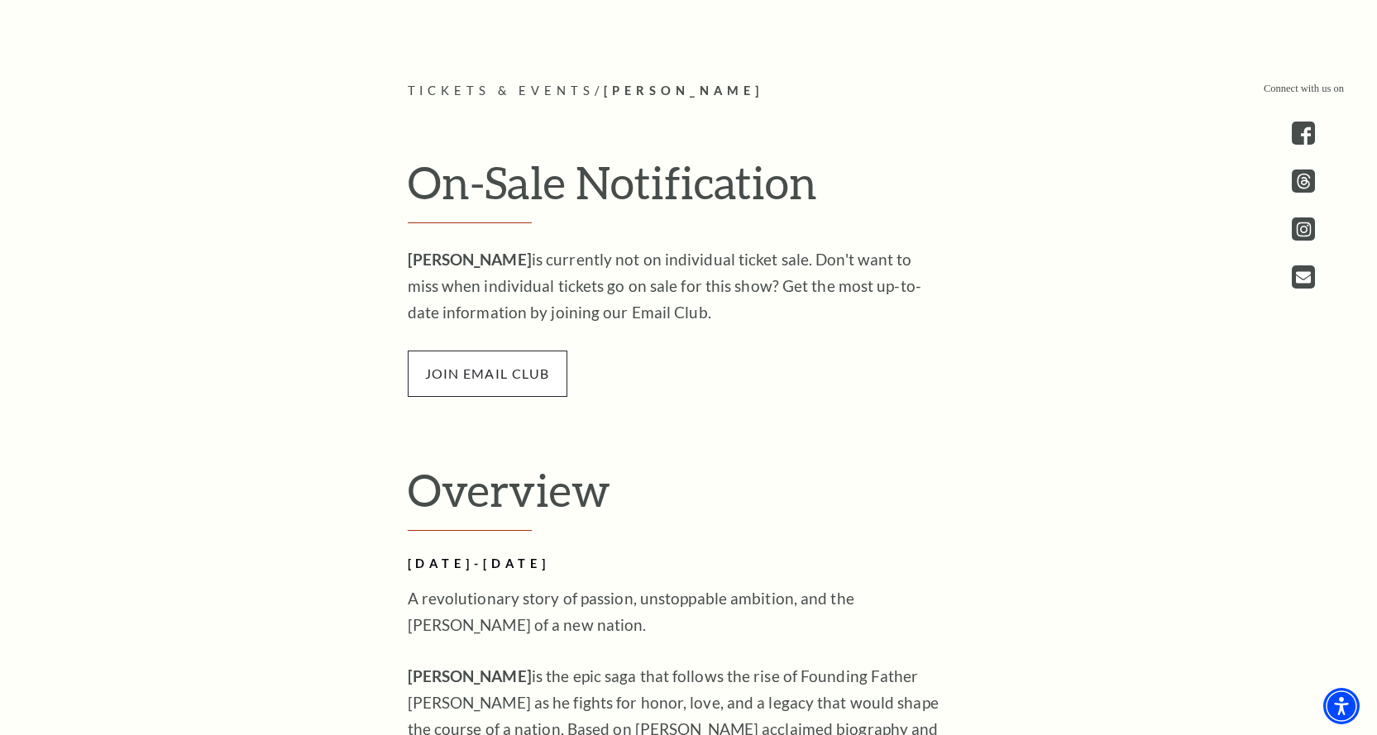
click at [471, 380] on span "join email club" at bounding box center [488, 374] width 160 height 46
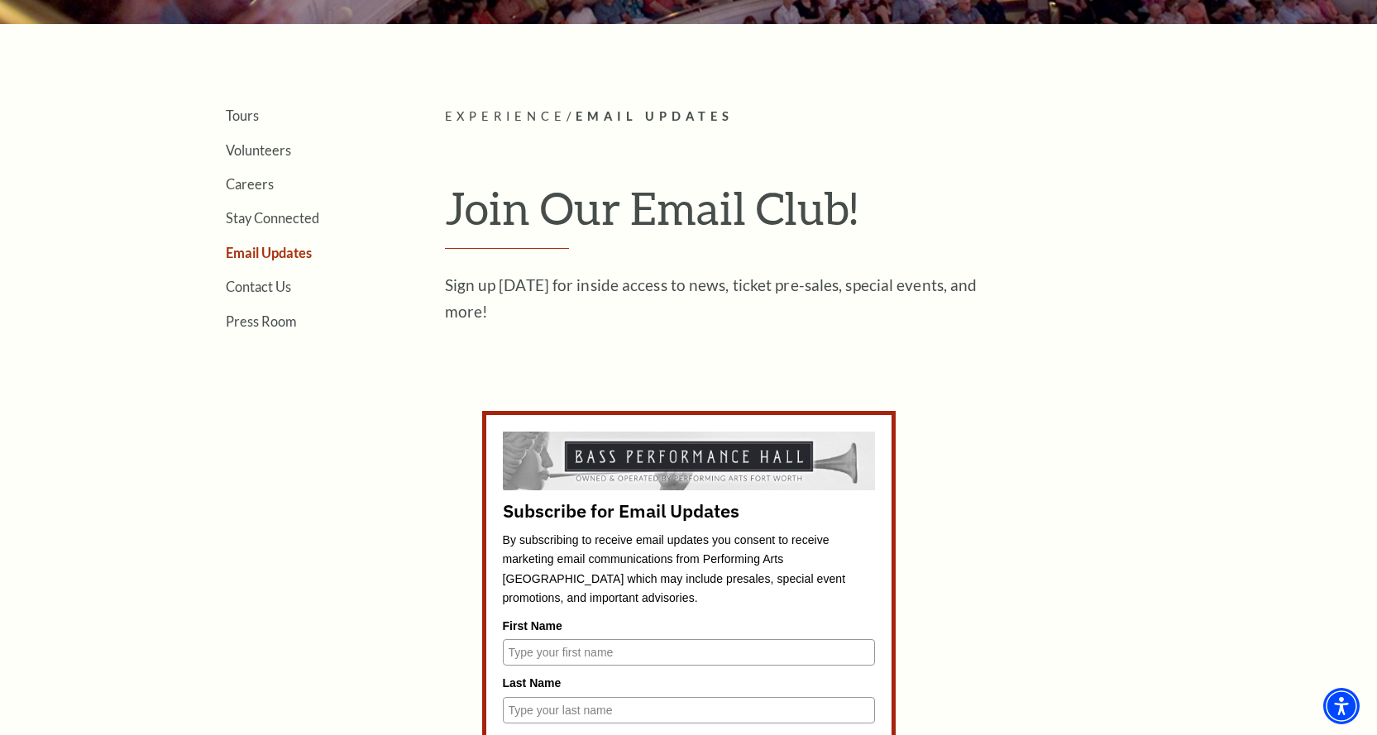
scroll to position [579, 0]
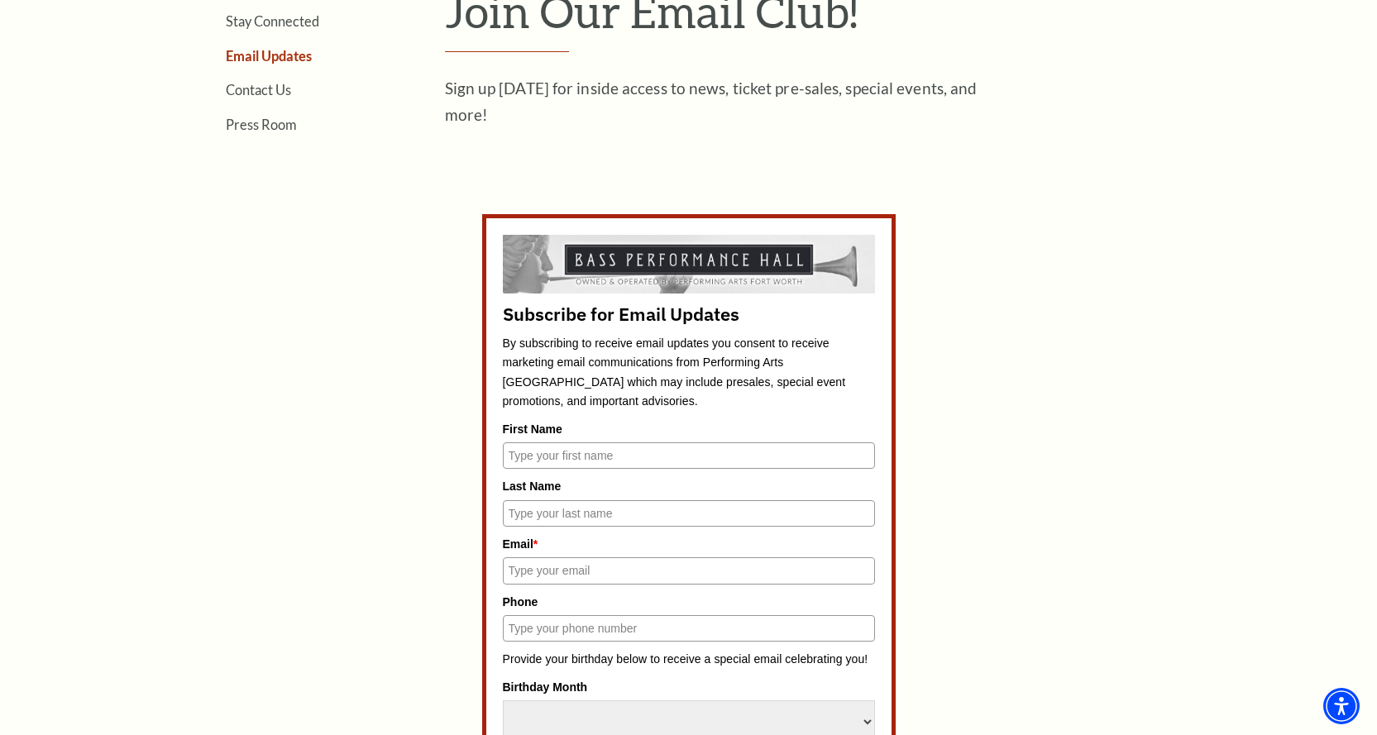
click at [586, 453] on input "First Name" at bounding box center [689, 456] width 372 height 26
type input "[PERSON_NAME]"
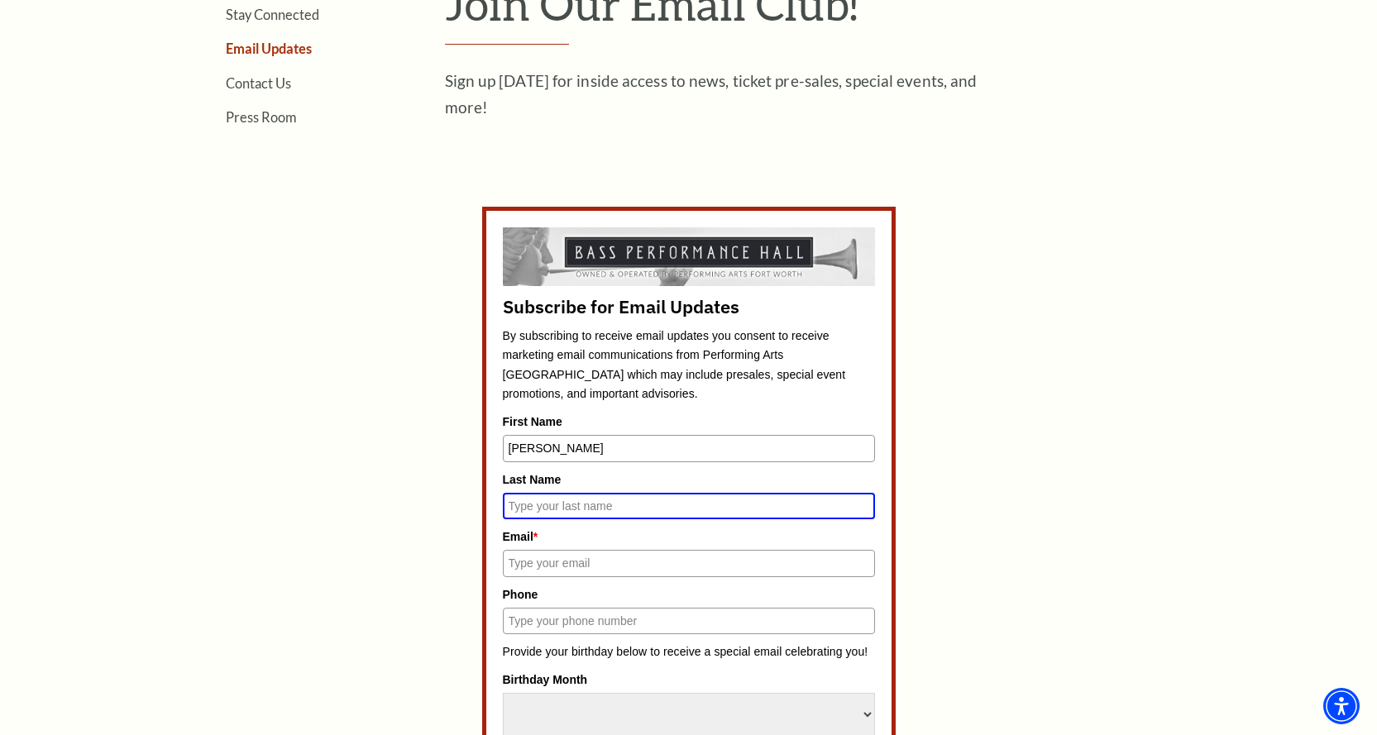
scroll to position [572, 0]
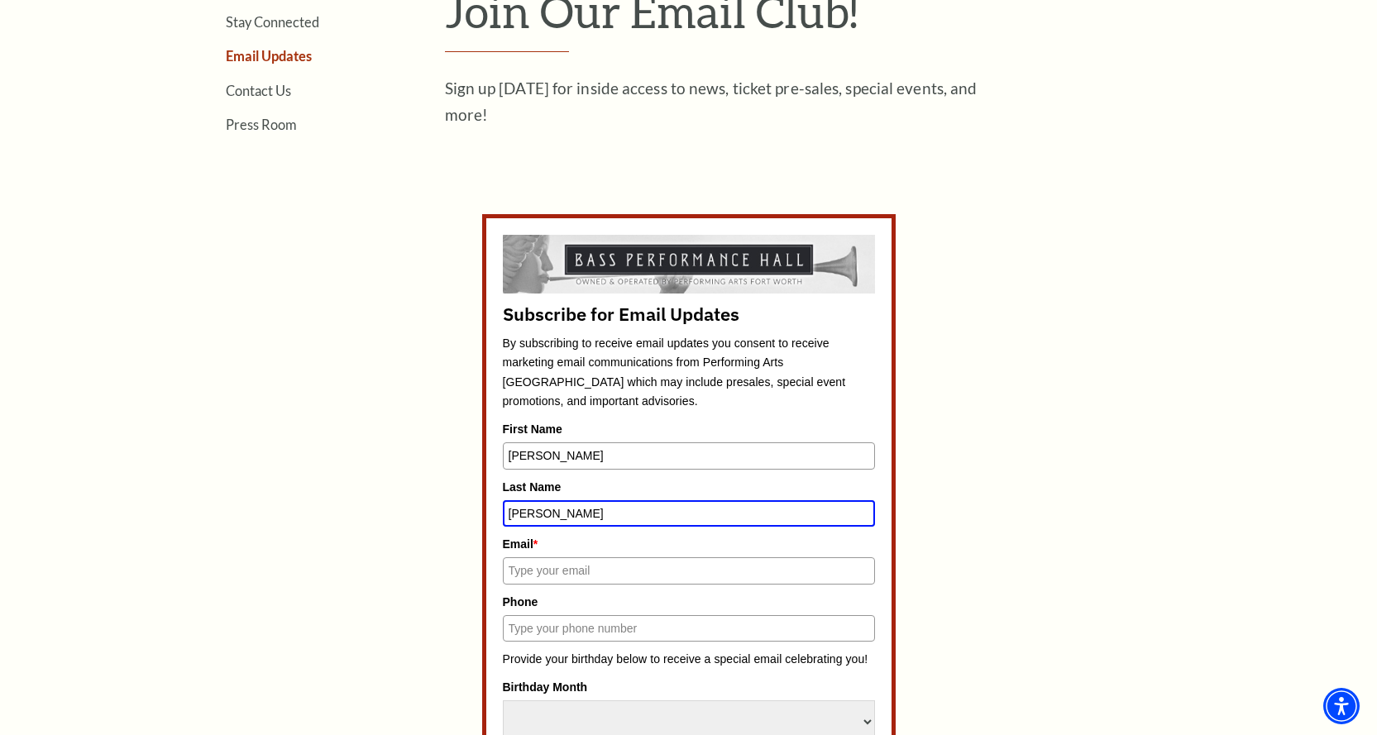
type input "[PERSON_NAME]"
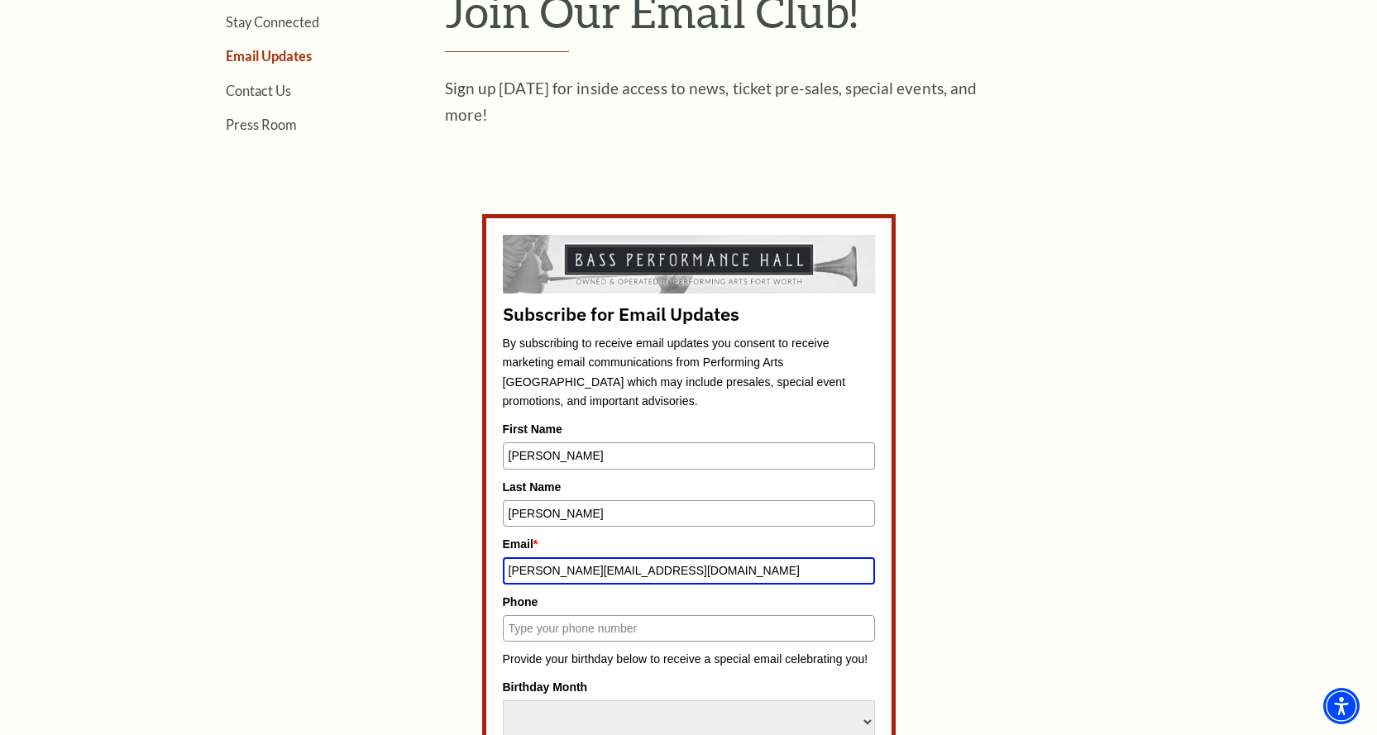
type input "[PERSON_NAME][EMAIL_ADDRESS][DOMAIN_NAME]"
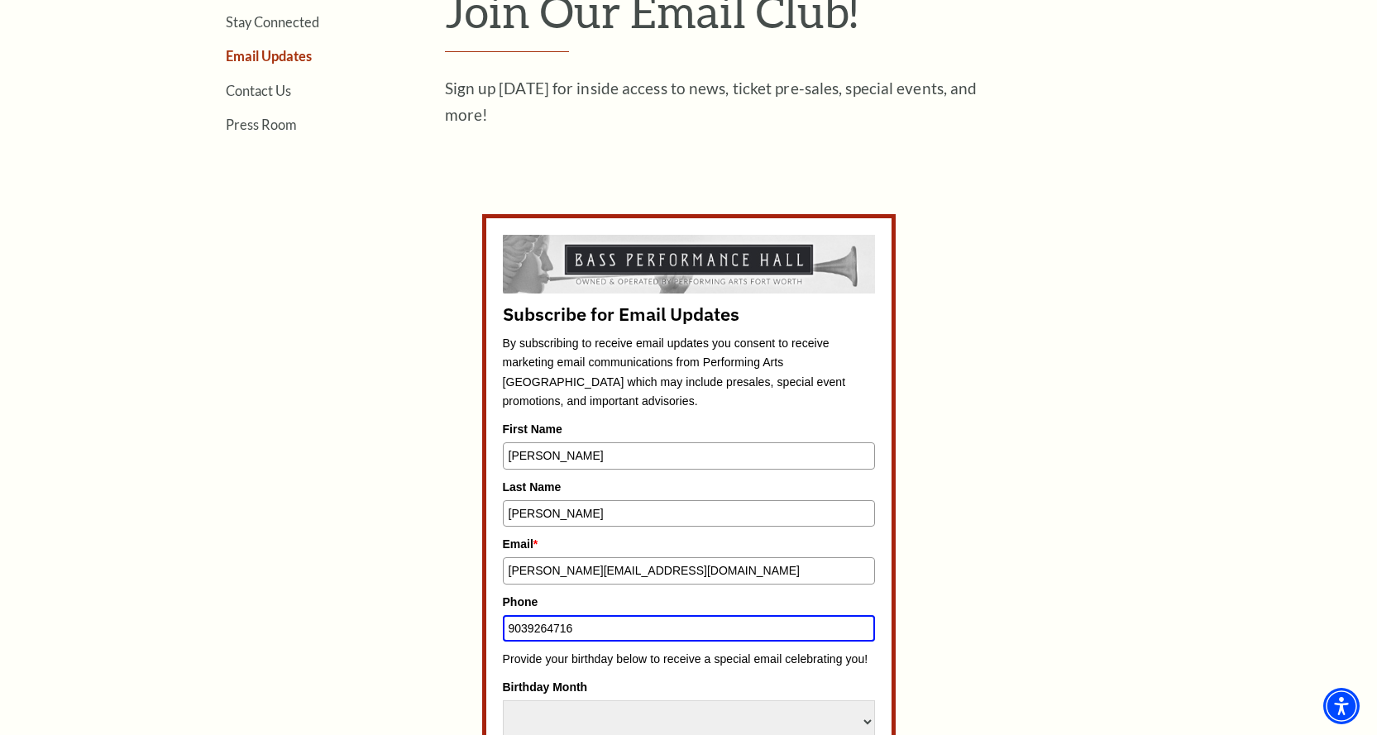
type input "9039264716"
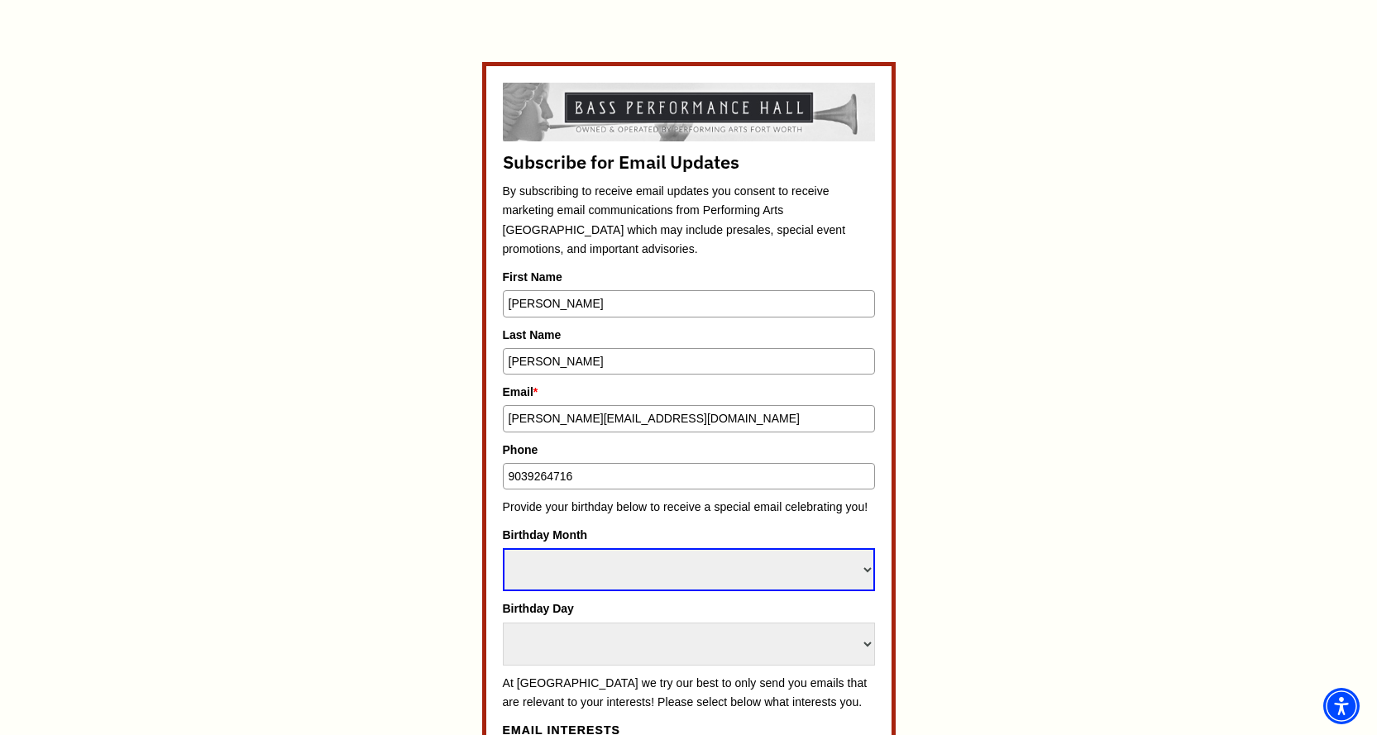
scroll to position [745, 0]
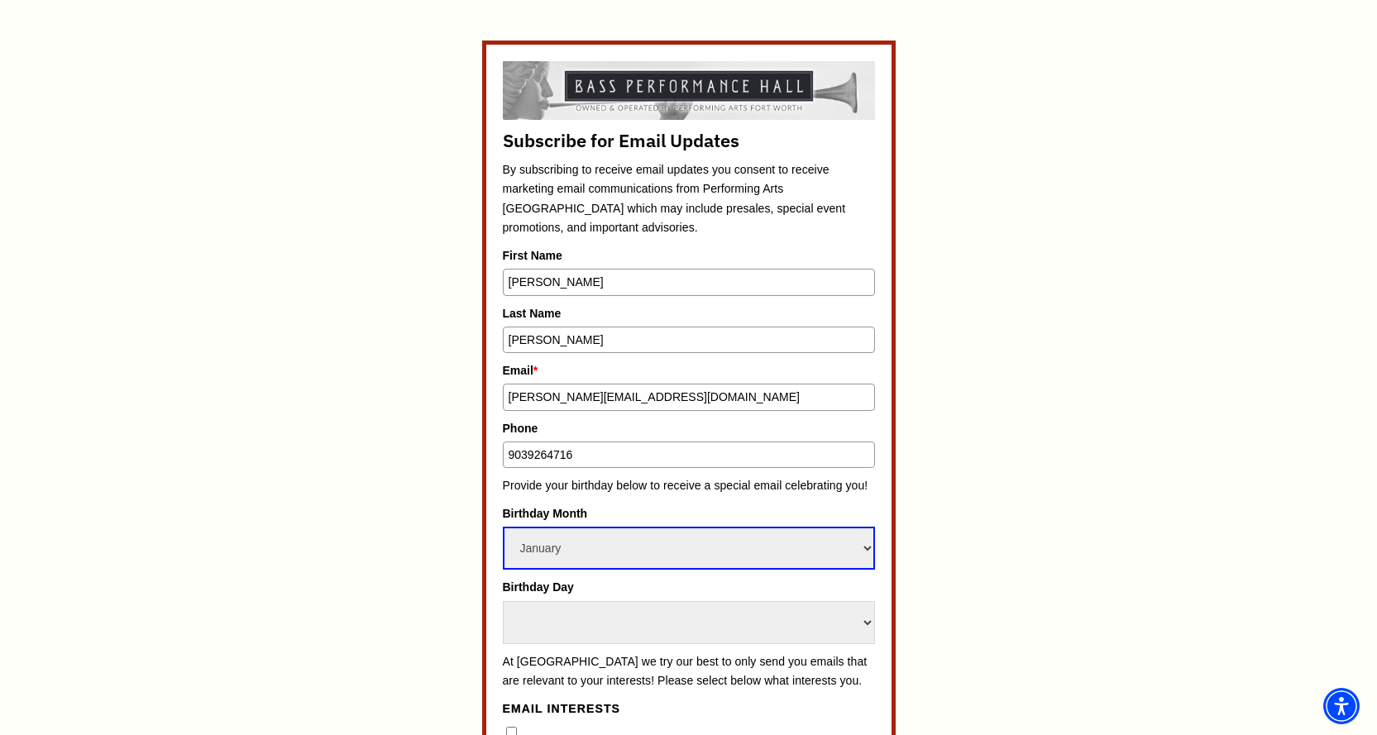
select select "June"
click at [544, 609] on select "Select Day 1 2 3 4 5 6 7 8 9 10 11 12 13 14 15 16 17 18 19 20 21 22 23 24" at bounding box center [689, 622] width 372 height 43
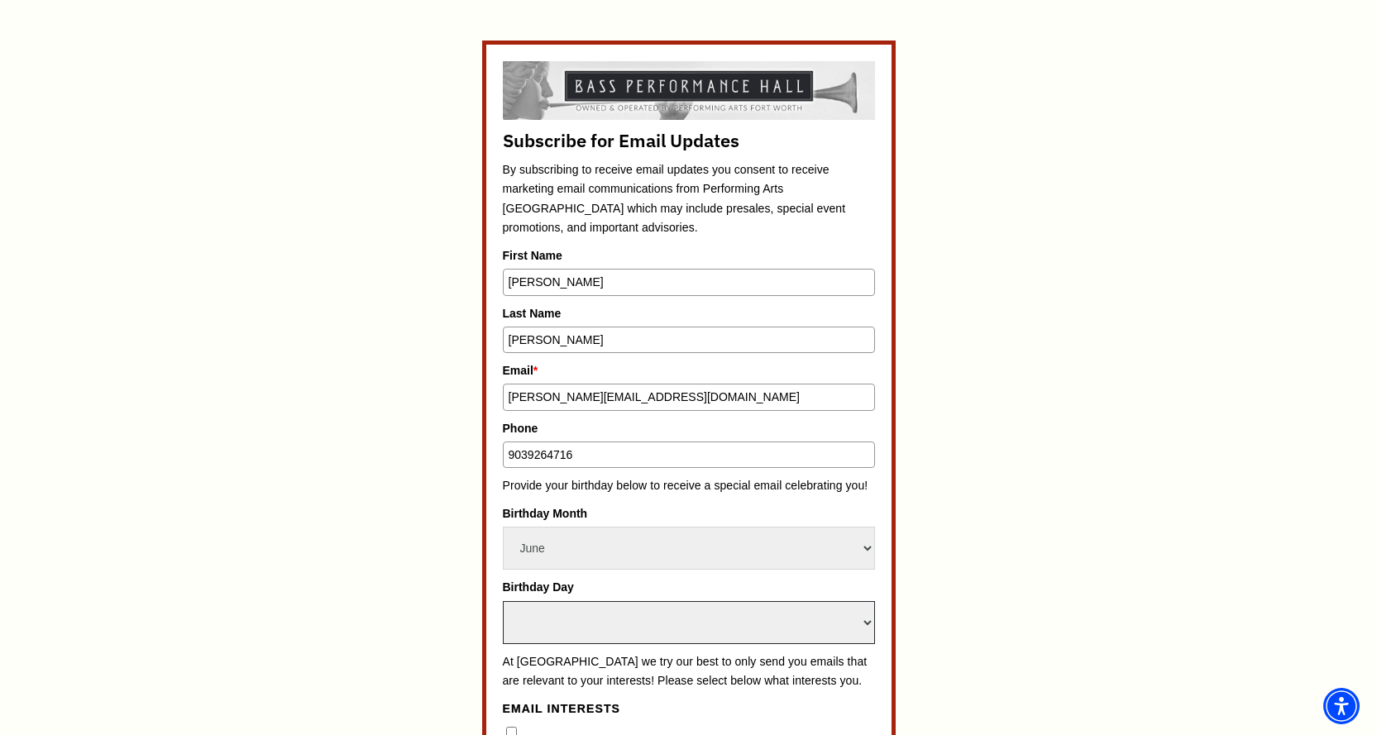
select select "5"
click at [503, 601] on select "Select Day 1 2 3 4 5 6 7 8 9 10 11 12 13 14 15 16 17 18 19 20 21 22 23 24" at bounding box center [689, 622] width 372 height 43
click at [497, 593] on form "Subscribe for Email Updates By subscribing to receive email updates you consent…" at bounding box center [689, 634] width 414 height 1186
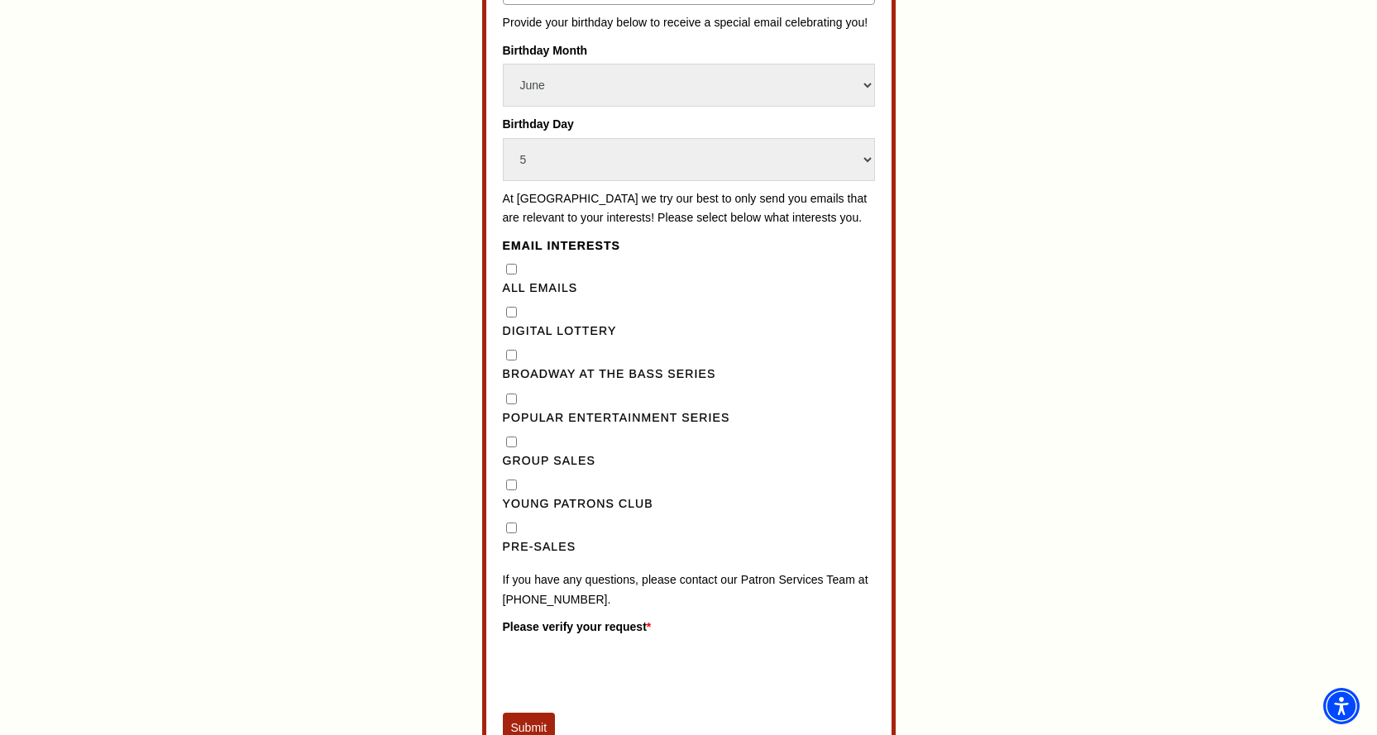
scroll to position [1242, 0]
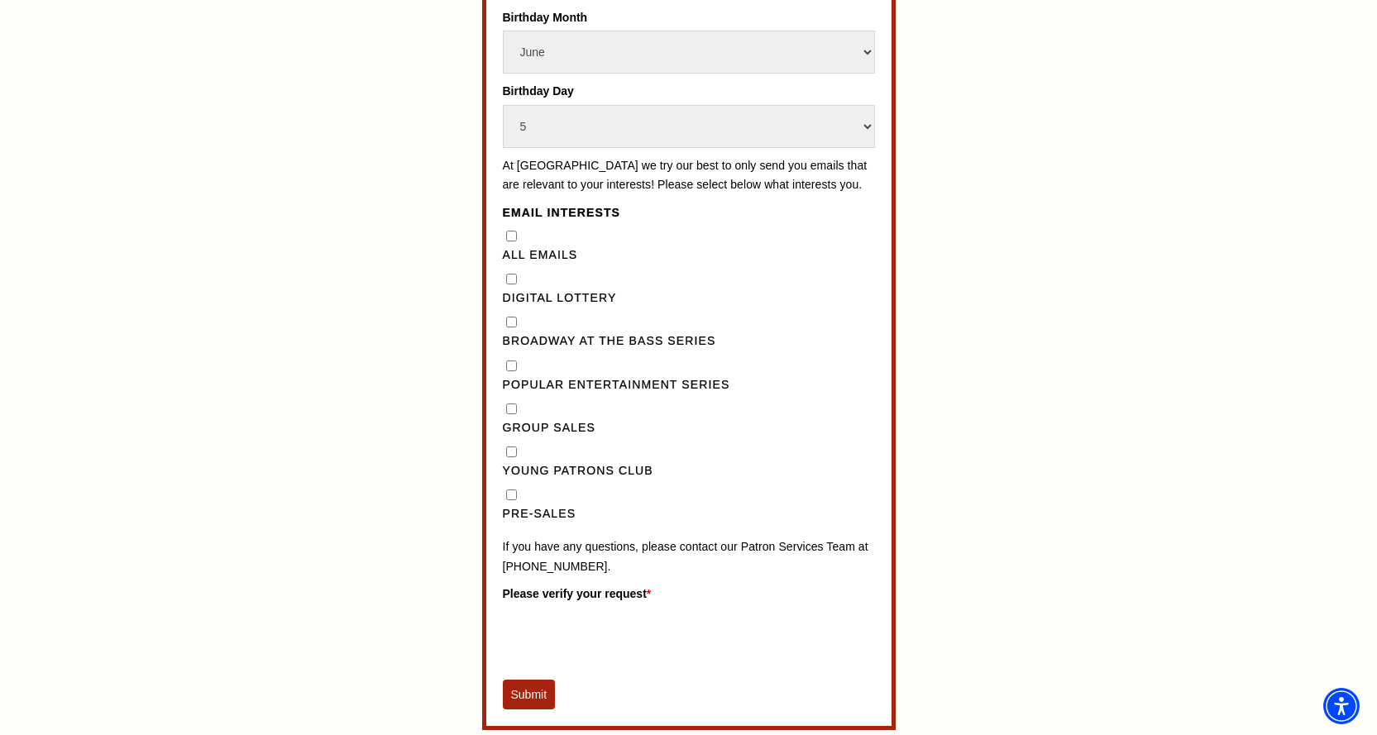
click at [509, 328] on Series"] "Broadway at the Bass Series" at bounding box center [511, 322] width 11 height 11
checkbox Series"] "true"
click at [511, 262] on div "All Emails" at bounding box center [689, 246] width 372 height 38
click at [511, 242] on Emails"] "All Emails" at bounding box center [511, 236] width 11 height 11
checkbox Emails"] "true"
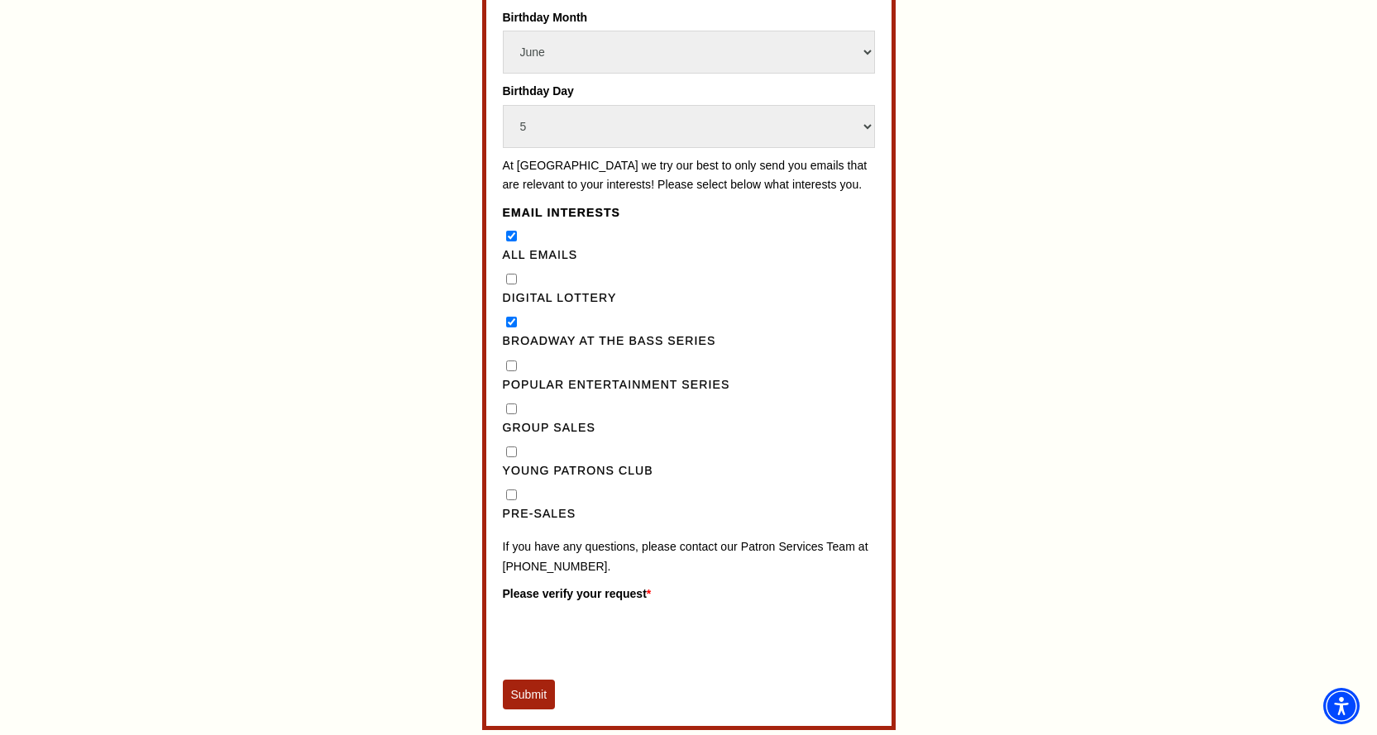
click at [512, 328] on Series"] "Broadway at the Bass Series" at bounding box center [511, 322] width 11 height 11
checkbox Series"] "false"
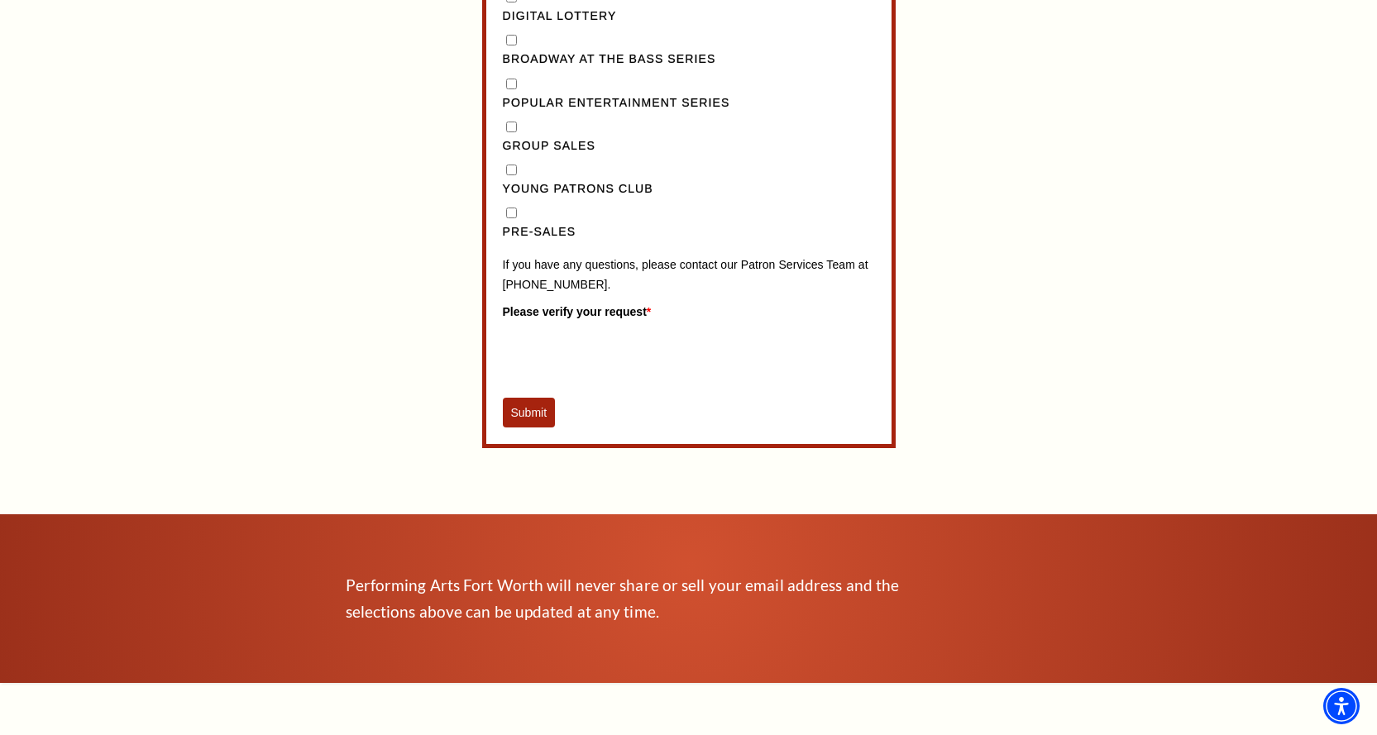
scroll to position [1572, 0]
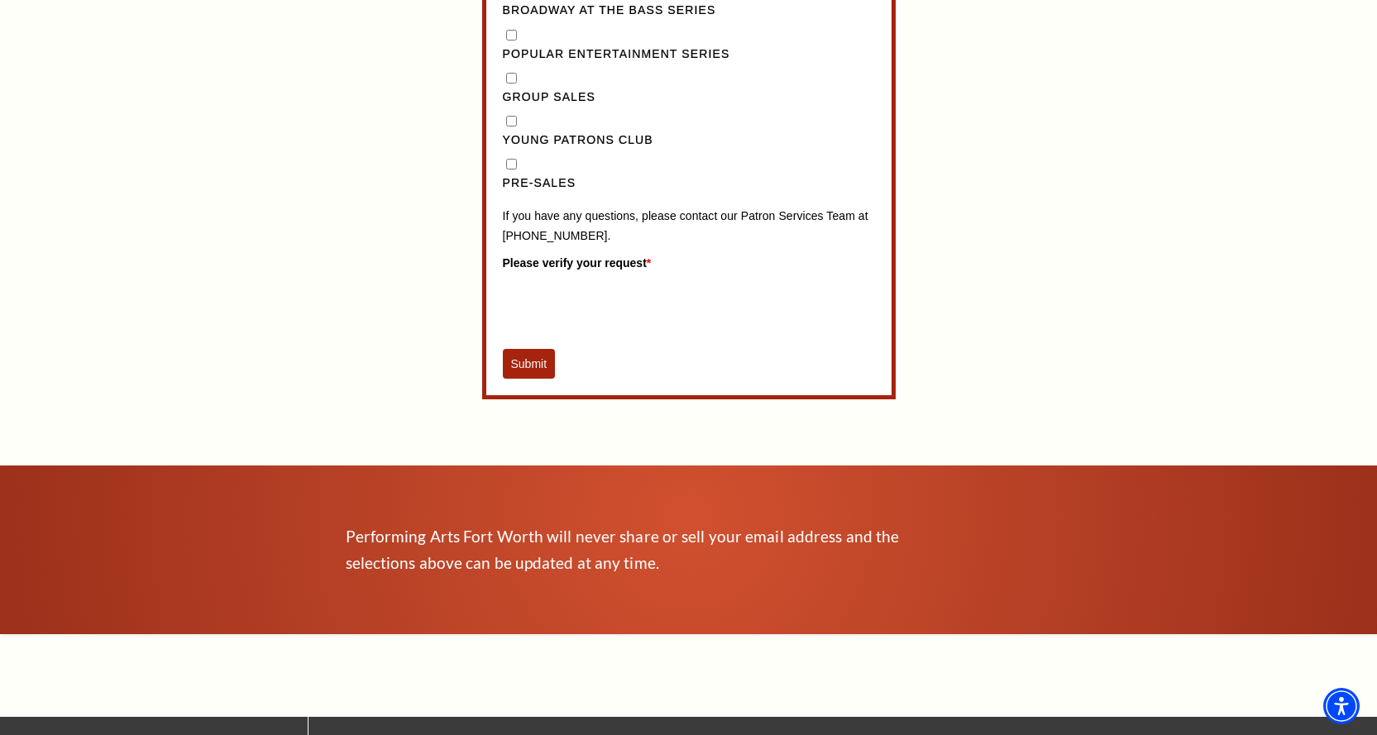
click at [539, 379] on button "Submit" at bounding box center [529, 364] width 53 height 30
